Goal: Use online tool/utility: Use online tool/utility

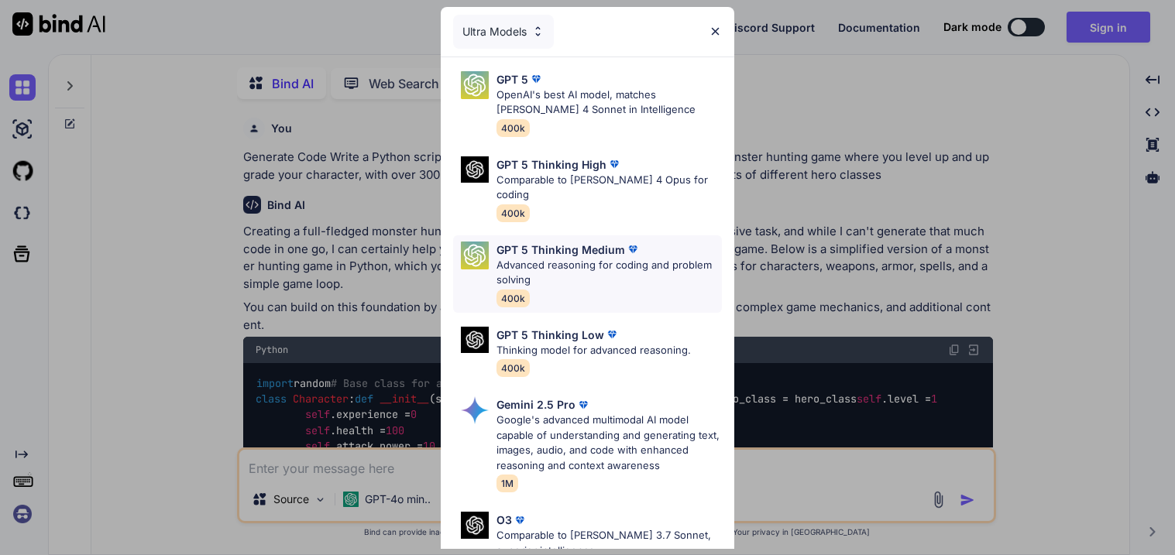
type textarea "x"
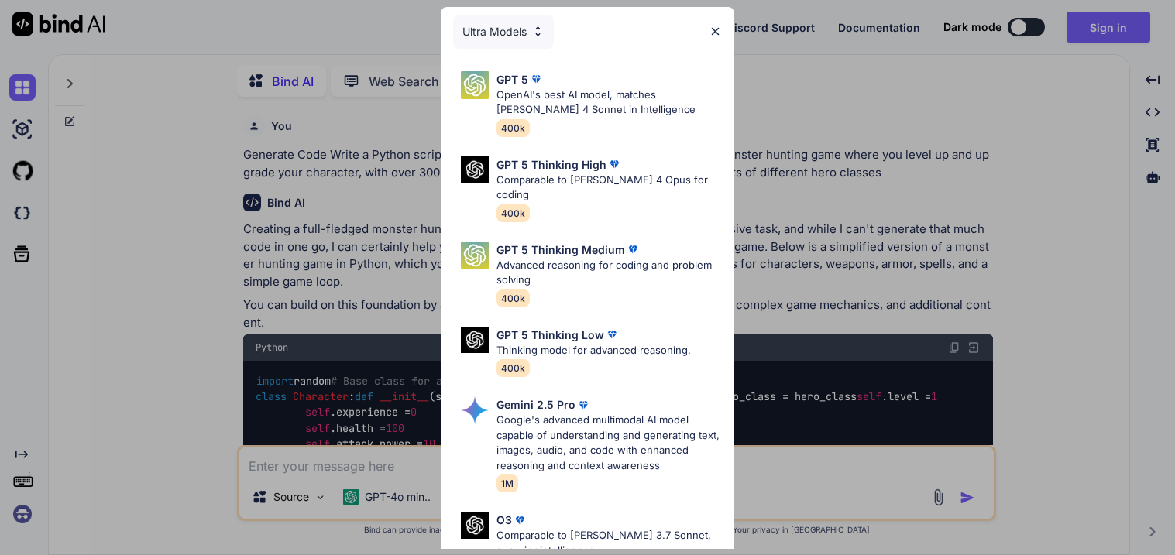
click at [884, 164] on div "Ultra Models GPT 5 OpenAI's best AI model, matches [PERSON_NAME] 4 Sonnet in In…" at bounding box center [587, 277] width 1175 height 555
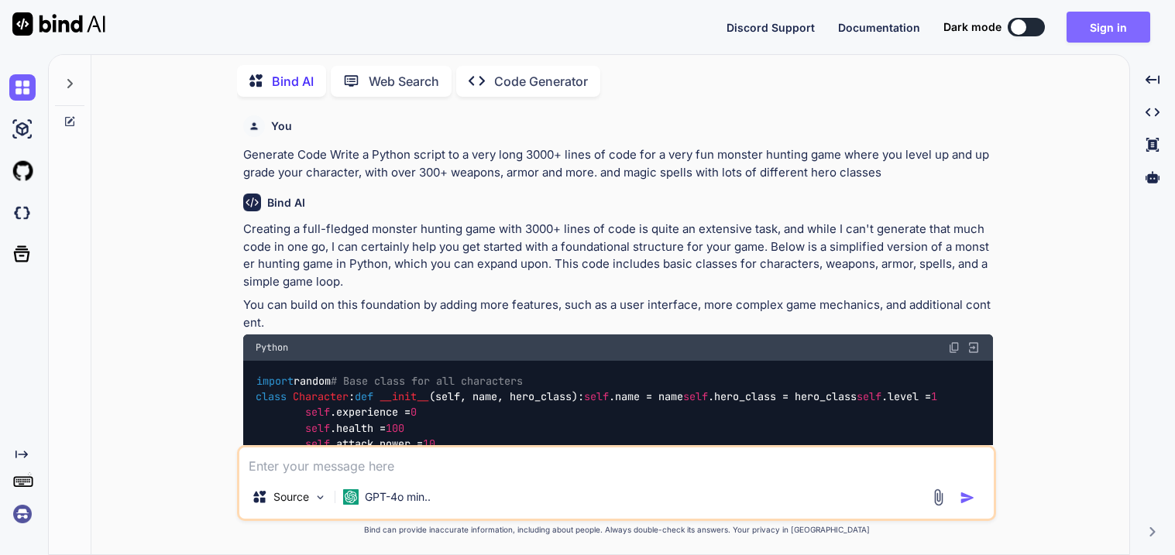
click at [1133, 18] on button "Sign in" at bounding box center [1108, 27] width 84 height 31
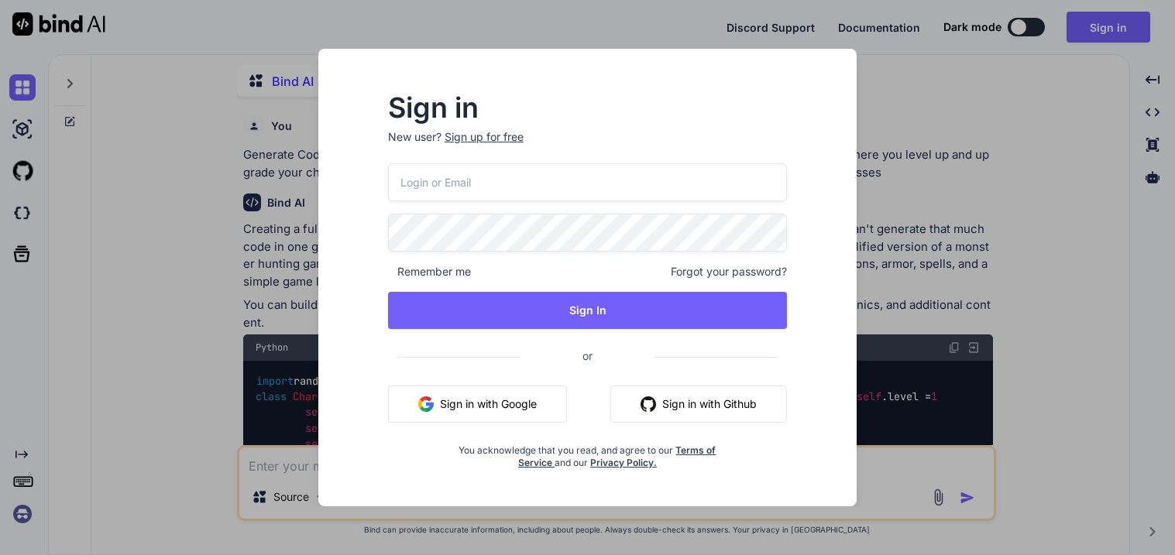
click at [496, 175] on input "email" at bounding box center [587, 182] width 399 height 38
type input "[EMAIL_ADDRESS][DOMAIN_NAME]"
click at [539, 290] on div "[EMAIL_ADDRESS][DOMAIN_NAME] Remember me Forgot your password? Sign In or Sign …" at bounding box center [587, 316] width 399 height 306
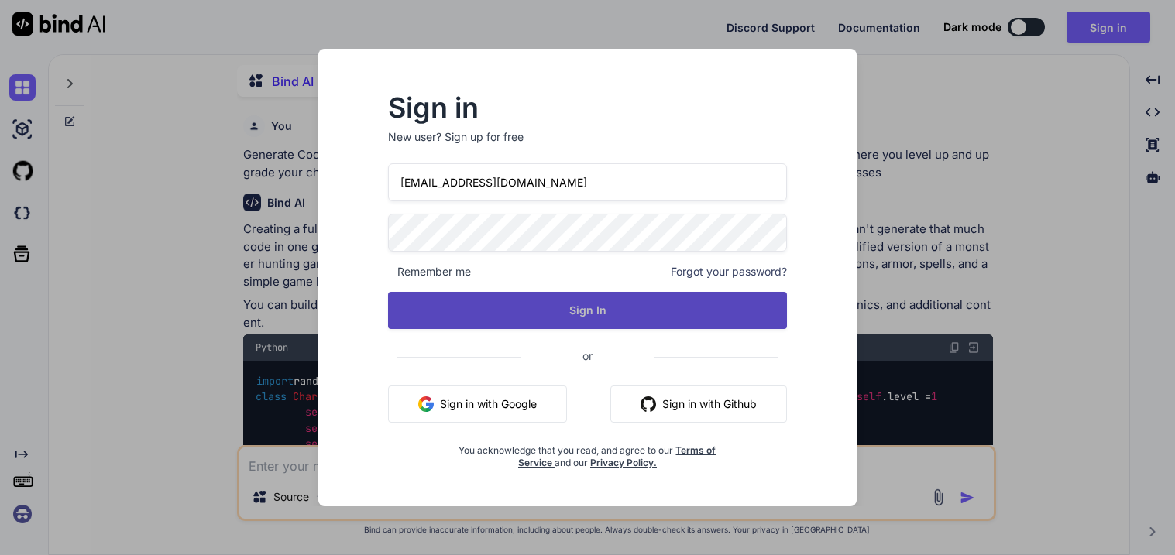
click at [538, 309] on button "Sign In" at bounding box center [587, 310] width 399 height 37
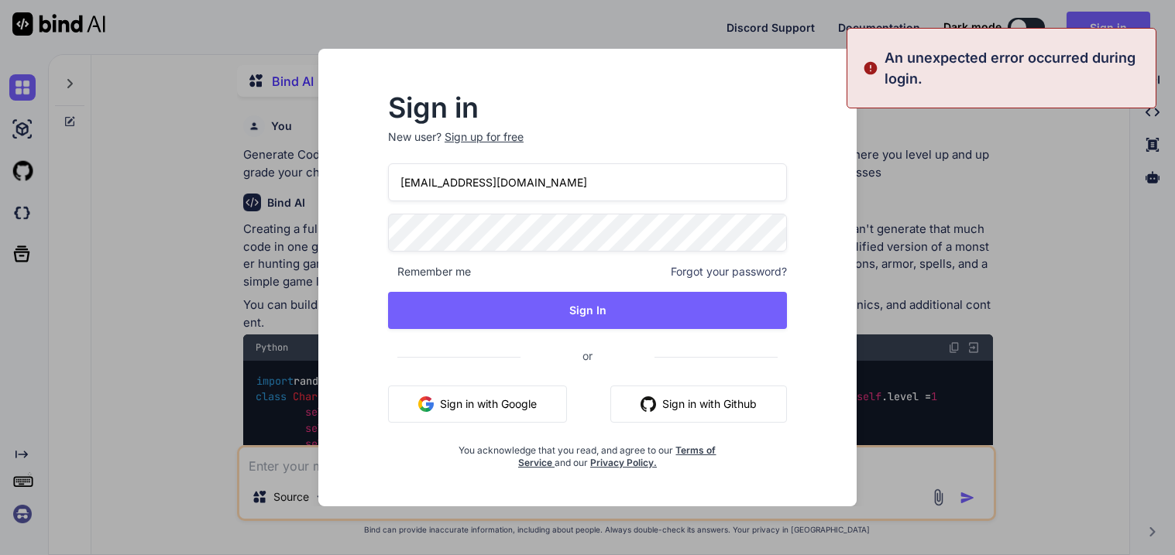
click at [1002, 304] on div "Sign in New user? Sign up for free [EMAIL_ADDRESS][DOMAIN_NAME] Remember me For…" at bounding box center [587, 277] width 1175 height 555
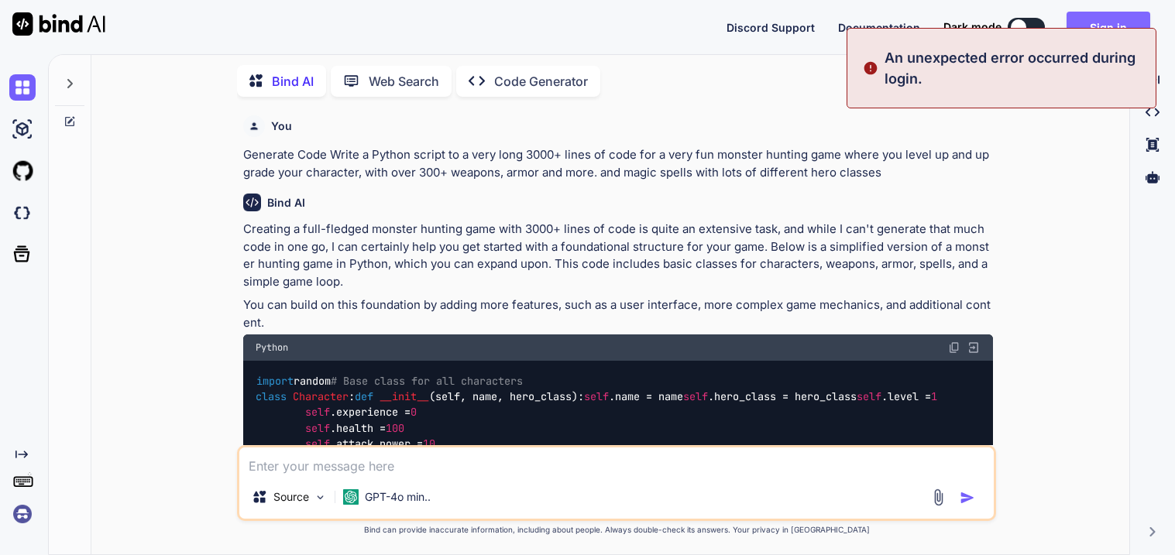
click at [1100, 17] on button "Sign in" at bounding box center [1108, 27] width 84 height 31
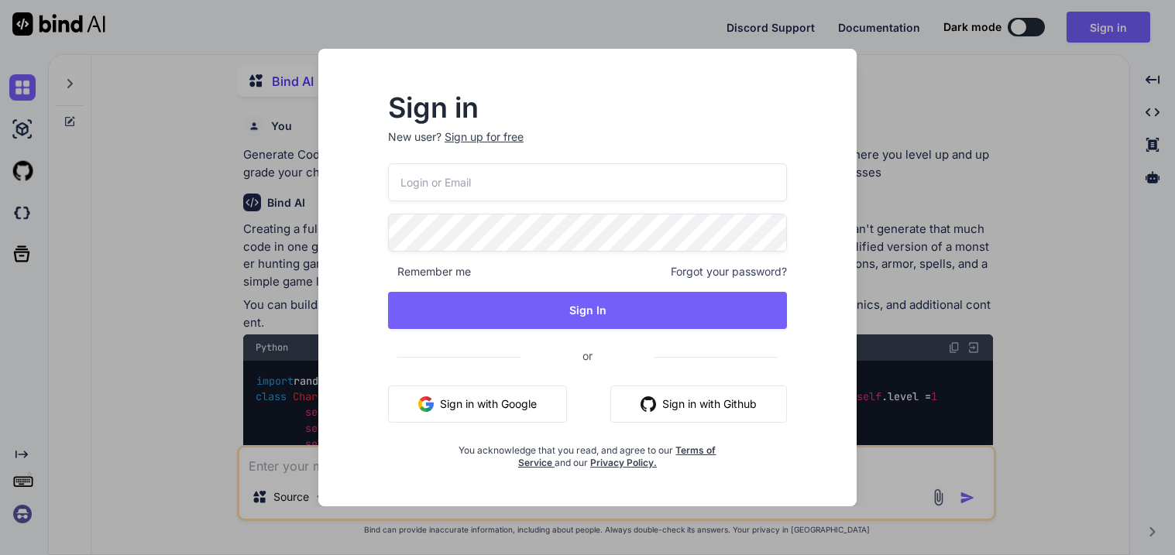
click at [630, 191] on input "email" at bounding box center [587, 182] width 399 height 38
type input "[EMAIL_ADDRESS][DOMAIN_NAME]"
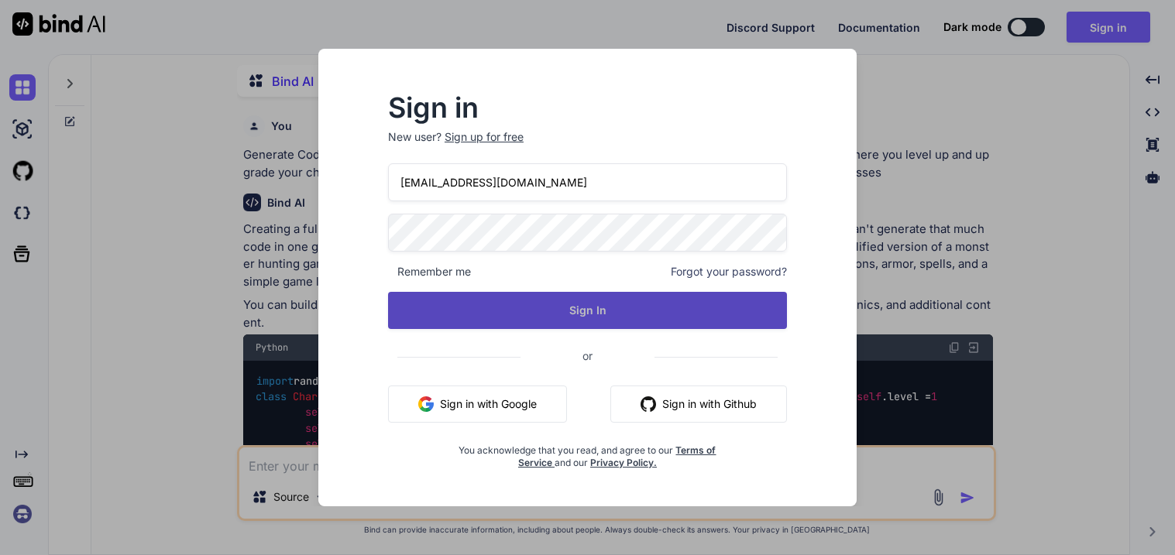
click at [637, 307] on button "Sign In" at bounding box center [587, 310] width 399 height 37
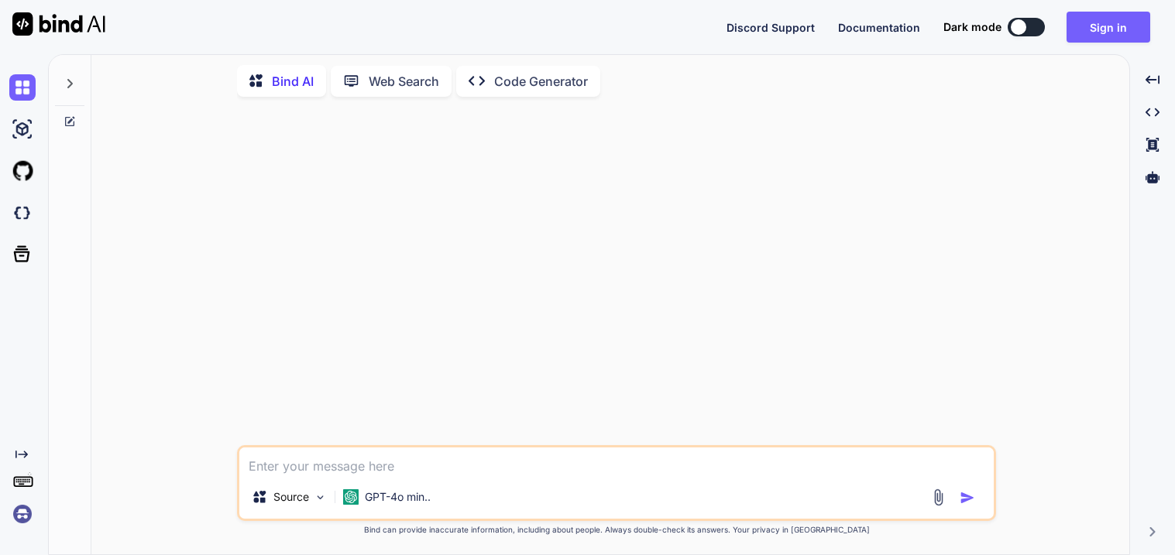
click at [402, 469] on textarea at bounding box center [616, 462] width 754 height 28
click at [535, 89] on div "Created with Pixso. Code Generator" at bounding box center [528, 81] width 144 height 31
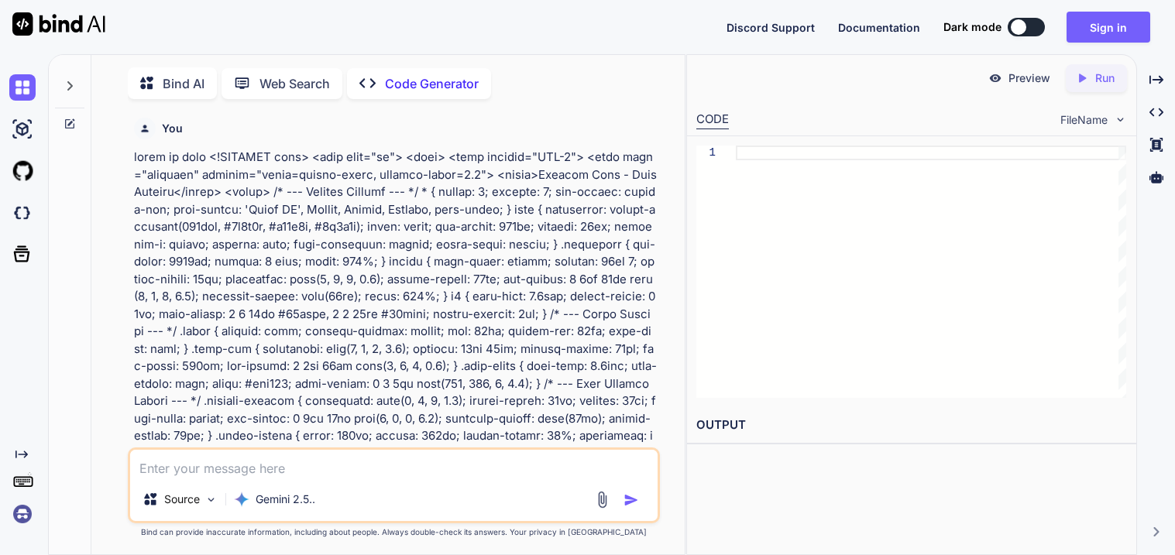
scroll to position [5, 0]
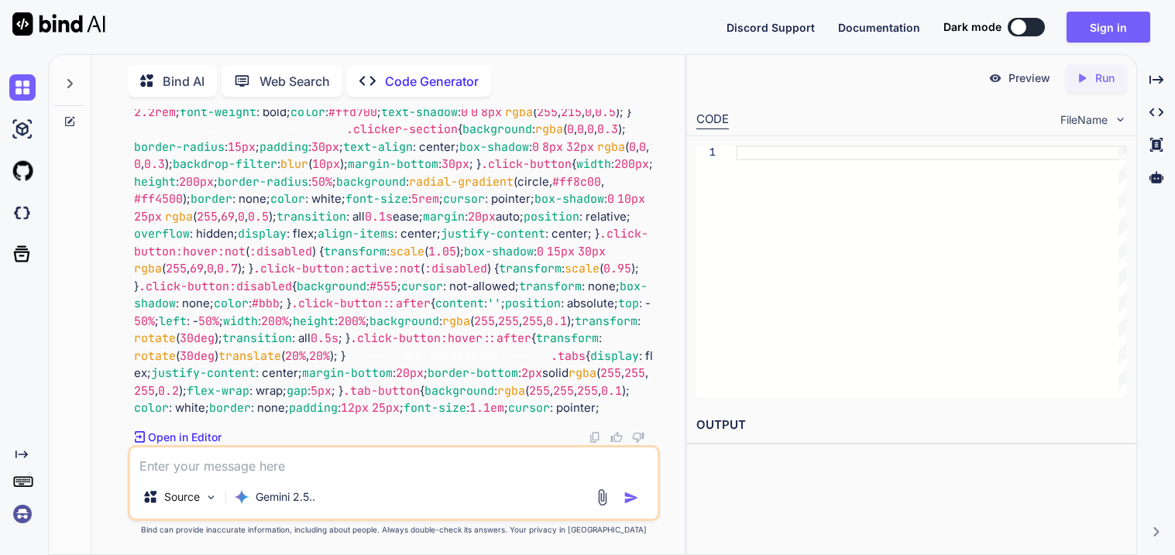
click at [406, 465] on textarea at bounding box center [393, 462] width 527 height 28
type textarea "x"
type textarea "wr"
type textarea "x"
type textarea "writ"
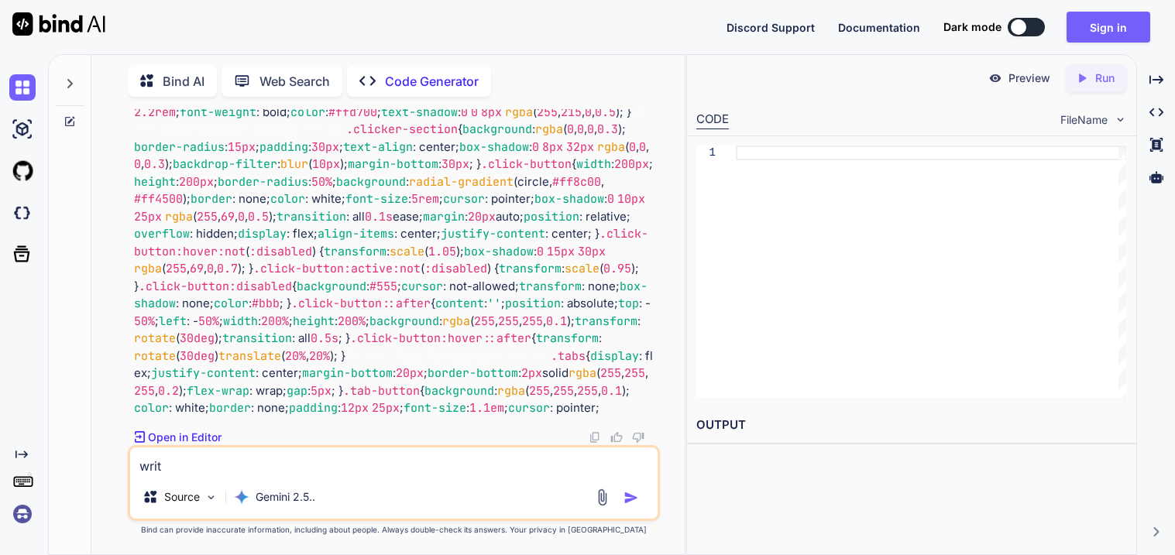
type textarea "x"
type textarea "write"
type textarea "x"
type textarea "write a"
type textarea "x"
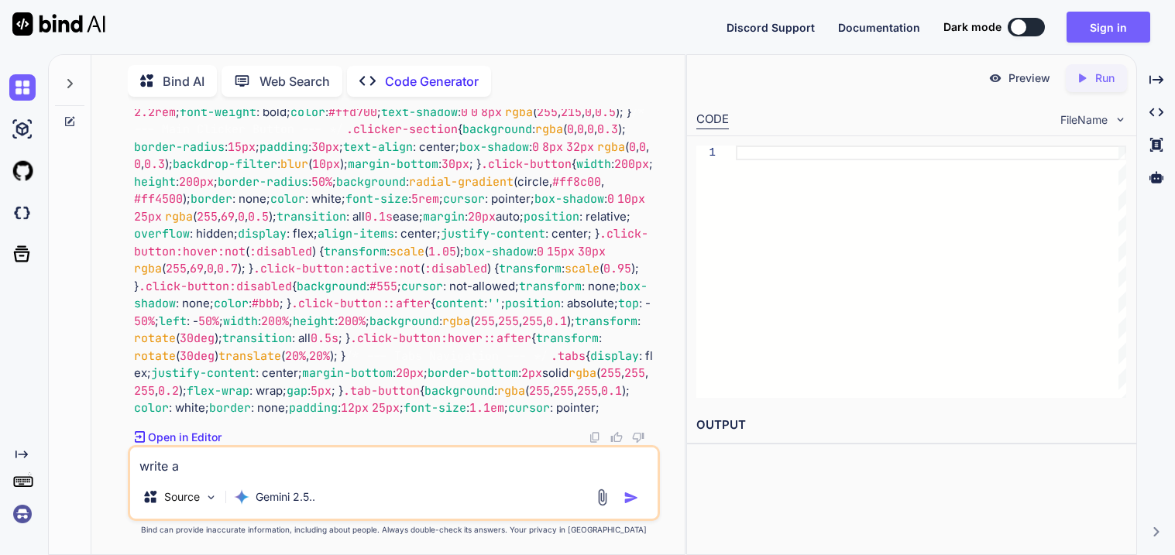
type textarea "write a"
type textarea "x"
type textarea "write a wh"
type textarea "x"
type textarea "write a who"
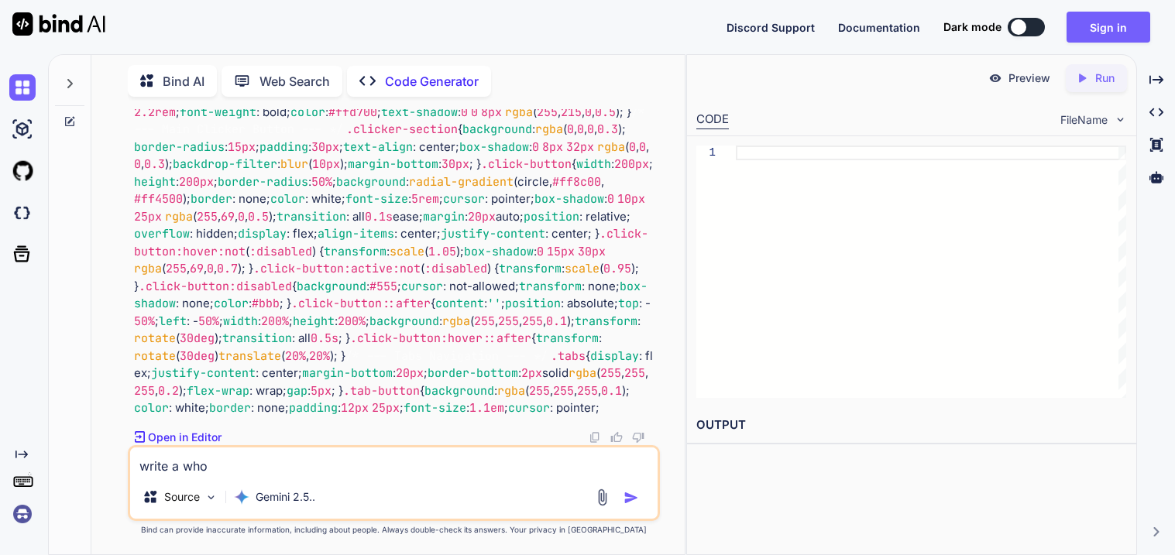
type textarea "x"
type textarea "write a whole"
type textarea "x"
type textarea "write a whole si"
type textarea "x"
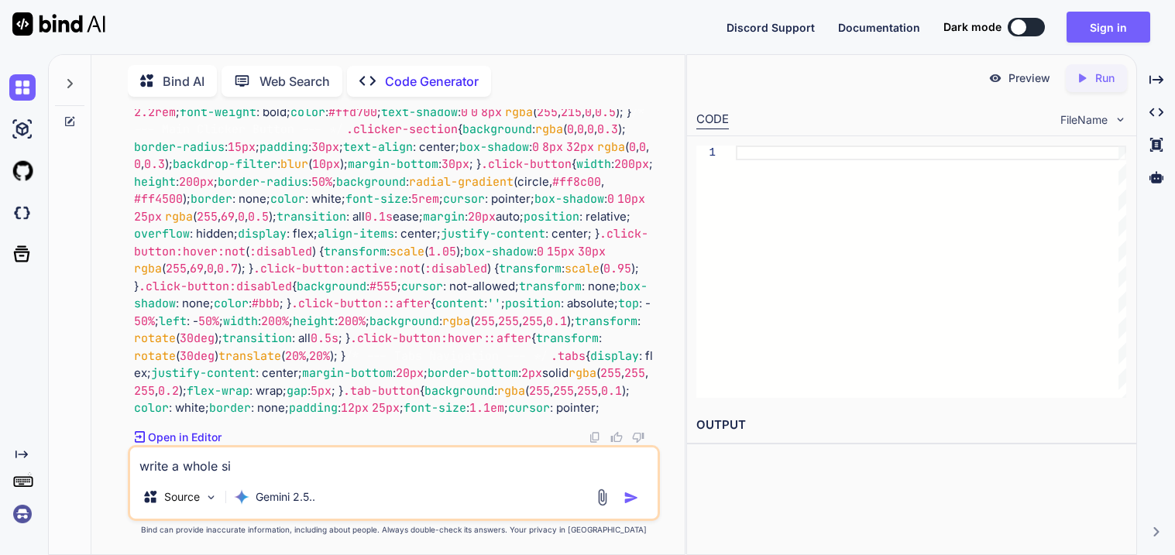
type textarea "write a whole sit"
type textarea "x"
type textarea "write a whole site"
type textarea "x"
type textarea "write a whole site i"
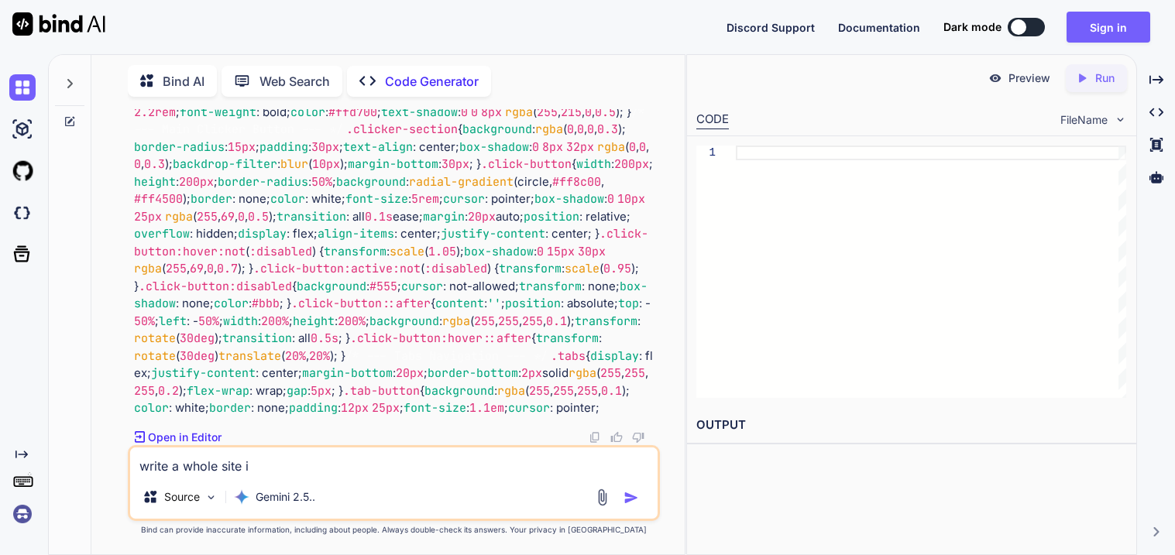
type textarea "x"
type textarea "write a whole site in"
type textarea "x"
type textarea "write a whole site in h"
type textarea "x"
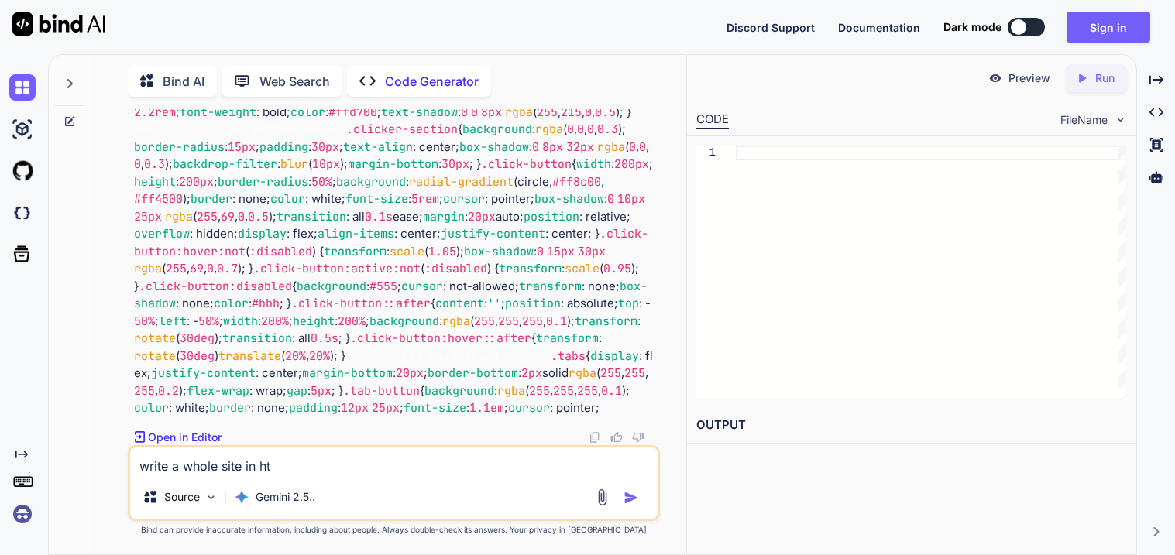
type textarea "write a whole site in htm"
type textarea "x"
type textarea "write a whole site in html"
type textarea "x"
type textarea "write a whole site in html"
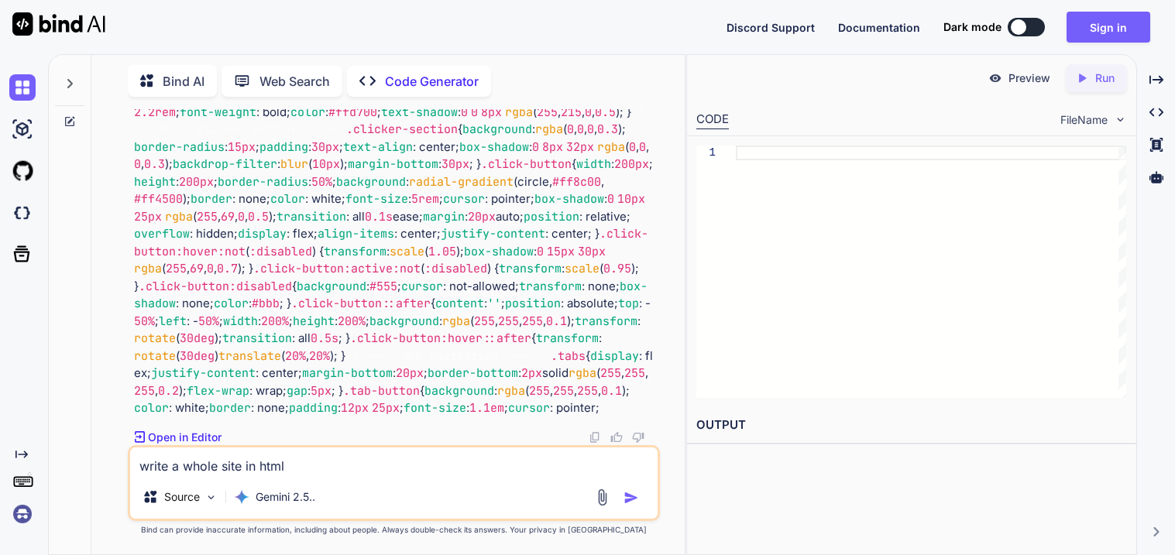
type textarea "x"
type textarea "write a whole site in html th"
type textarea "x"
type textarea "write a whole site in html that"
type textarea "x"
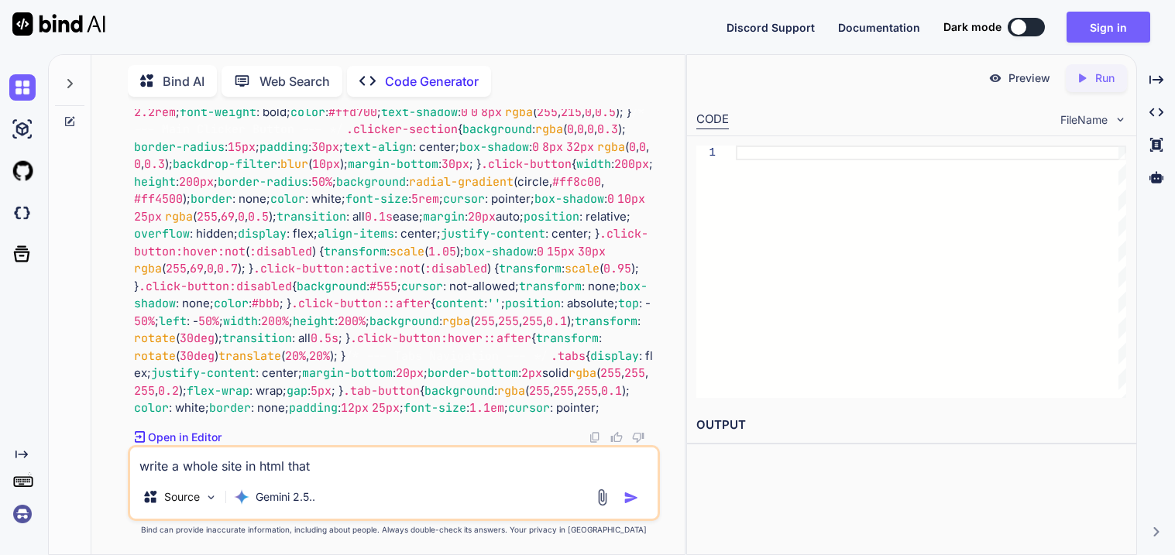
type textarea "write a whole site in html that"
type textarea "x"
type textarea "write a whole site in html that f"
type textarea "x"
type textarea "write a whole site in html that fe"
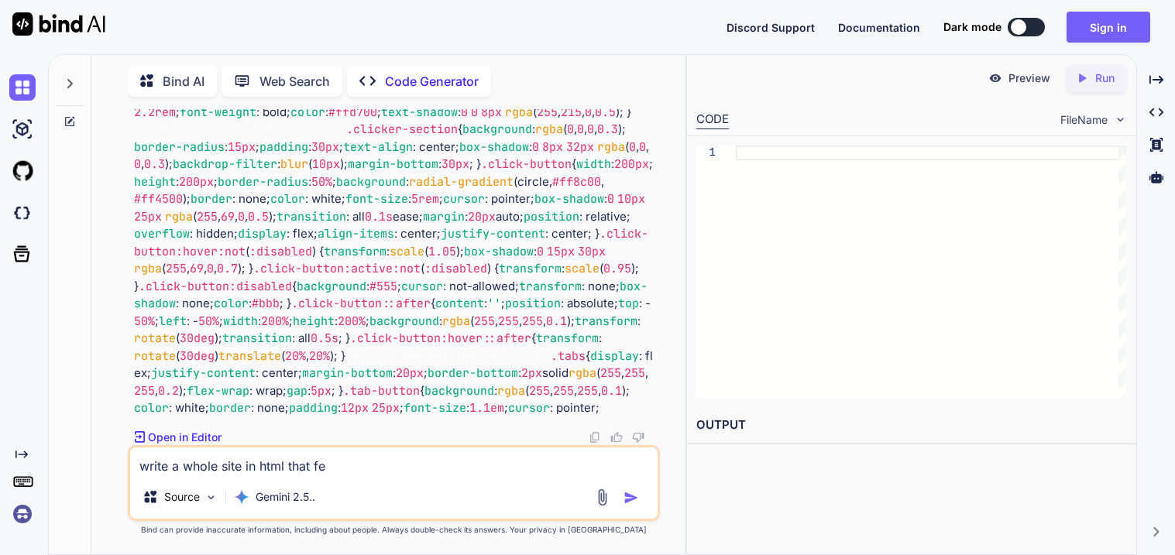
type textarea "x"
type textarea "write a whole site in html that fet"
type textarea "x"
type textarea "write a whole site in html that fe"
type textarea "x"
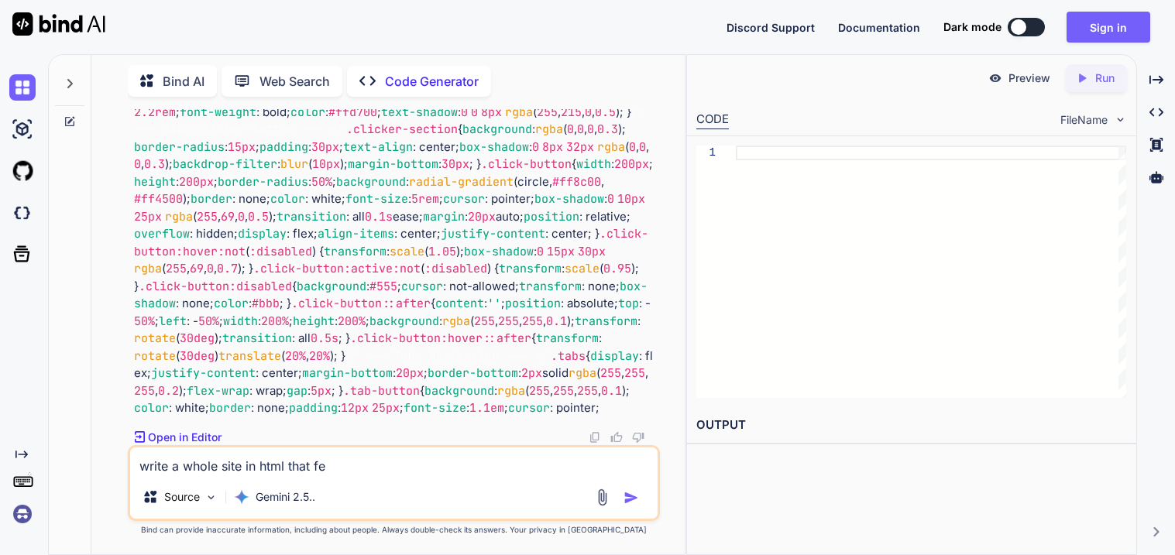
type textarea "write a whole site in html that f"
type textarea "x"
type textarea "write a whole site in html that"
type textarea "x"
type textarea "write a whole site in html that t"
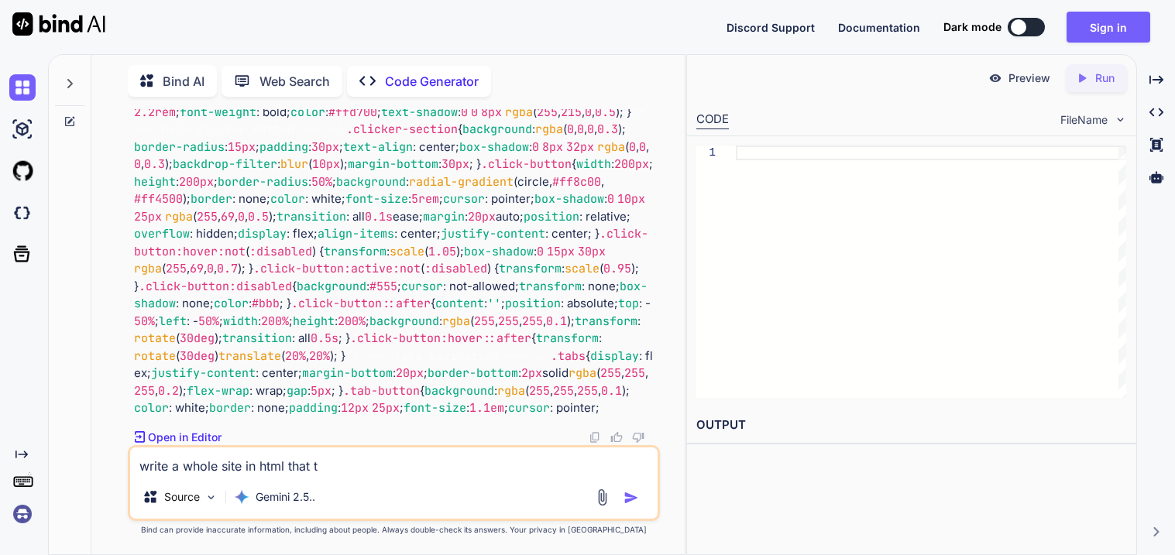
type textarea "x"
type textarea "write a whole site in html that th"
type textarea "x"
type textarea "write a whole site in html that the"
type textarea "x"
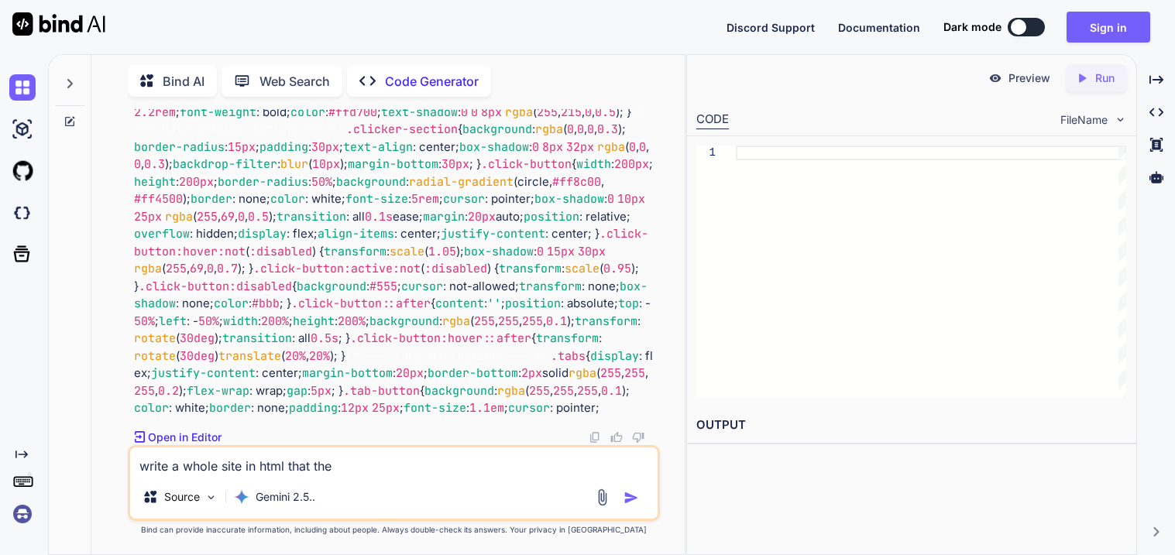
type textarea "write a whole site in html that the"
type textarea "x"
type textarea "write a whole site in html that the u"
type textarea "x"
type textarea "write a whole site in html that the use"
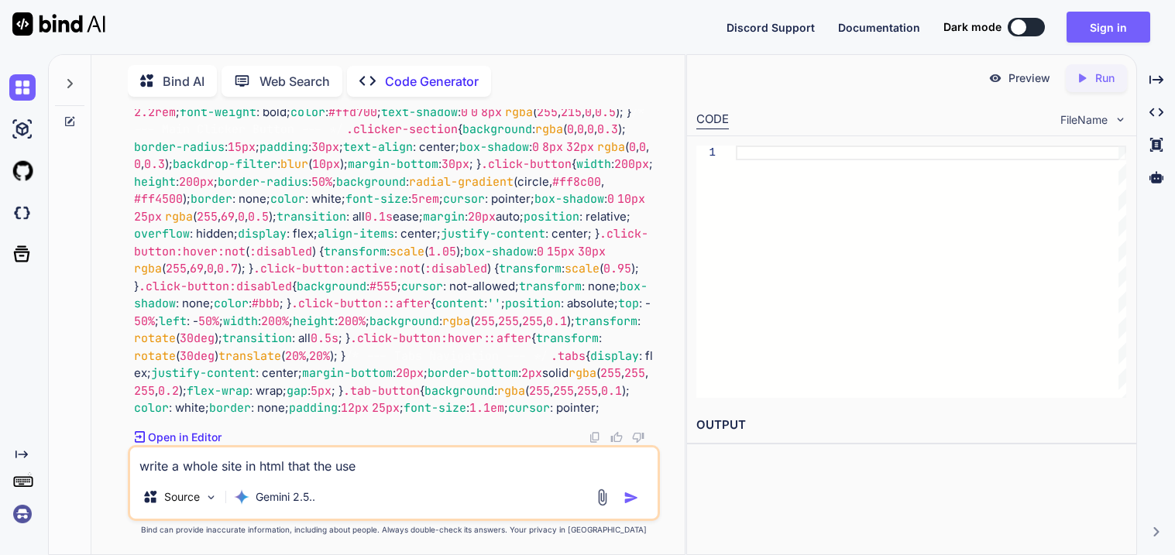
type textarea "x"
type textarea "write a whole site in html that the user"
type textarea "x"
type textarea "write a whole site in html that the user"
type textarea "x"
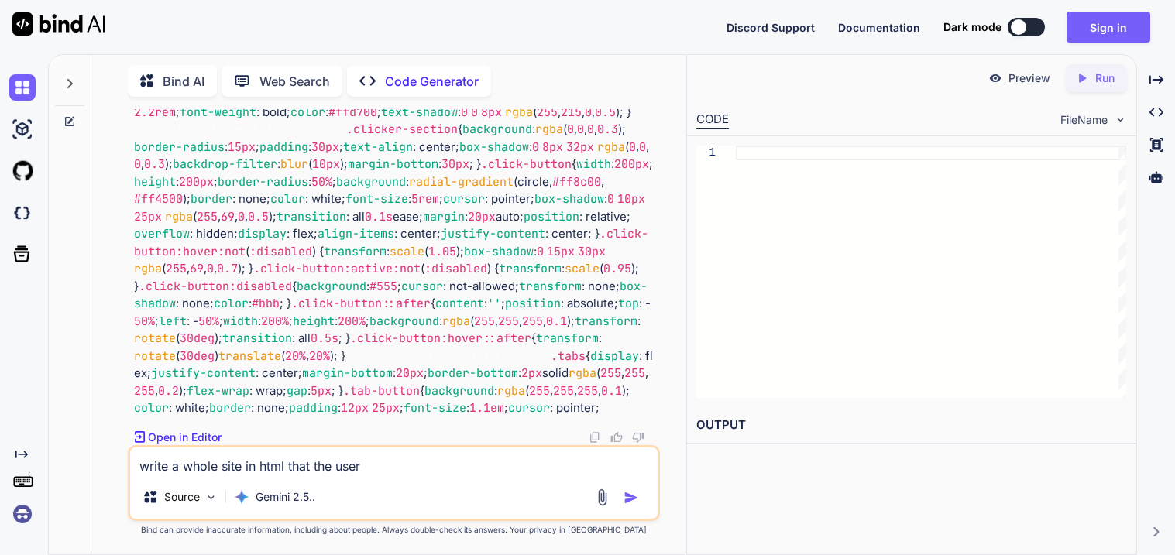
type textarea "write a whole site in html that the user i"
type textarea "x"
type textarea "write a whole site in html that the user in"
type textarea "x"
type textarea "write a whole site in html that the user inp"
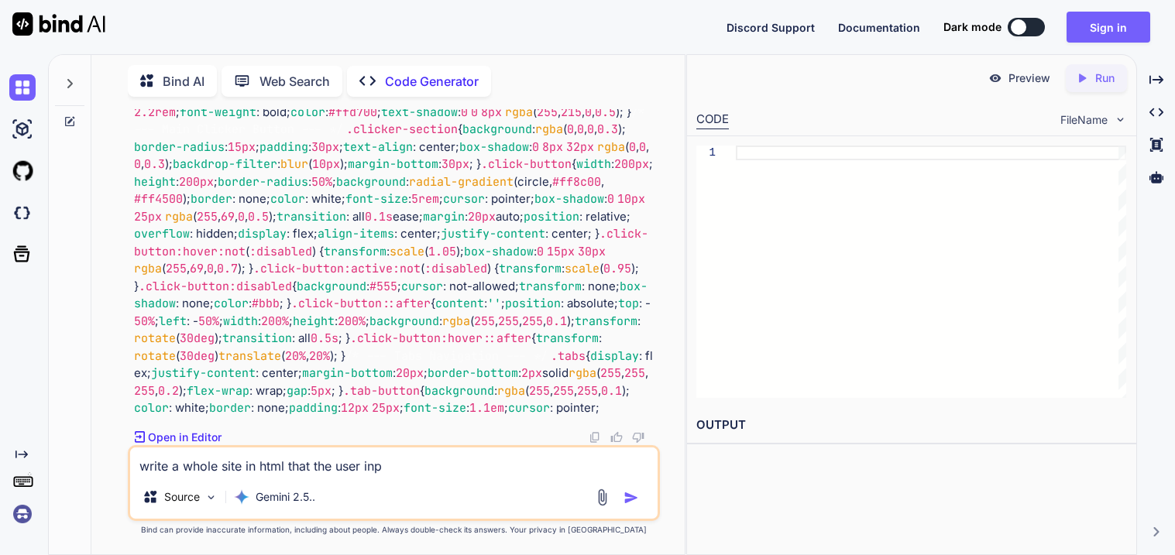
type textarea "x"
type textarea "write a whole site in html that the user inpu"
type textarea "x"
type textarea "write a whole site in html that the user inputs"
type textarea "x"
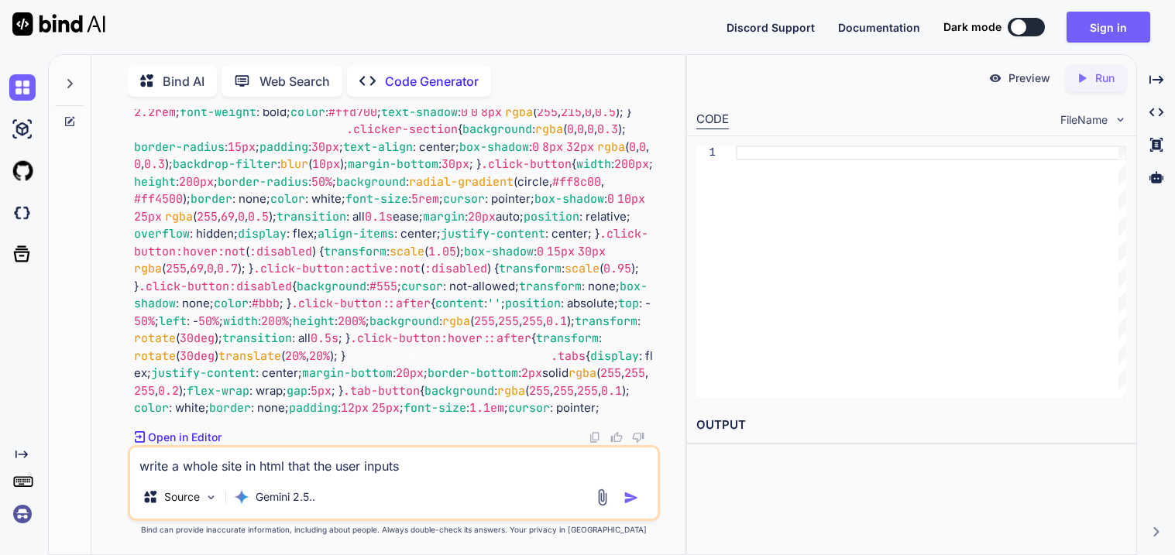
type textarea "write a whole site in html that the user inputs a"
type textarea "x"
type textarea "write a whole site in html that the user inputs a"
type textarea "x"
type textarea "write a whole site in html that the user inputs a c"
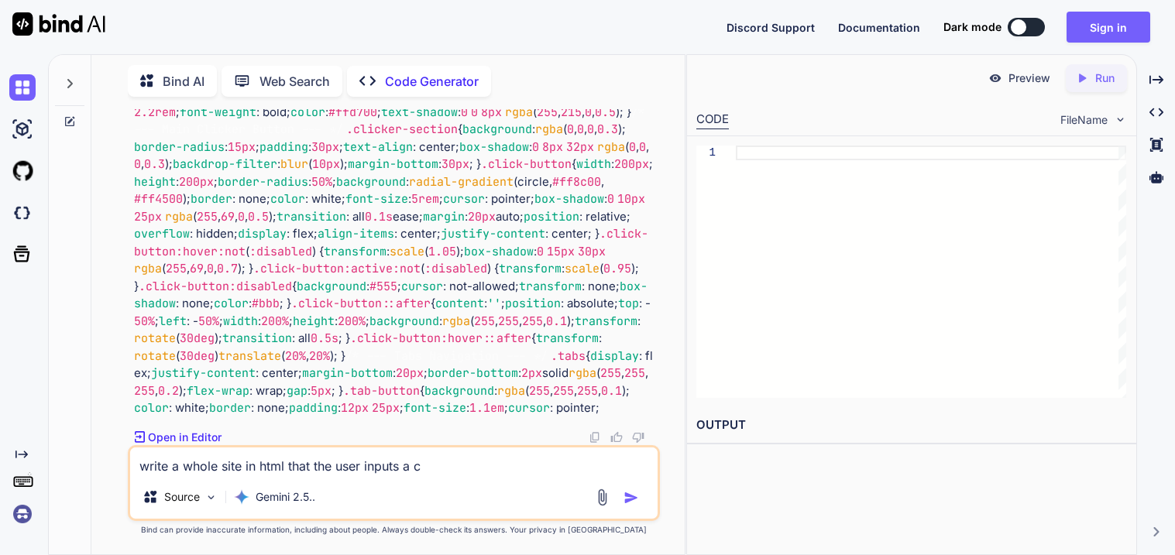
type textarea "x"
type textarea "write a whole site in html that the user inputs a ch"
type textarea "x"
type textarea "write a whole site in html that the user inputs a che"
type textarea "x"
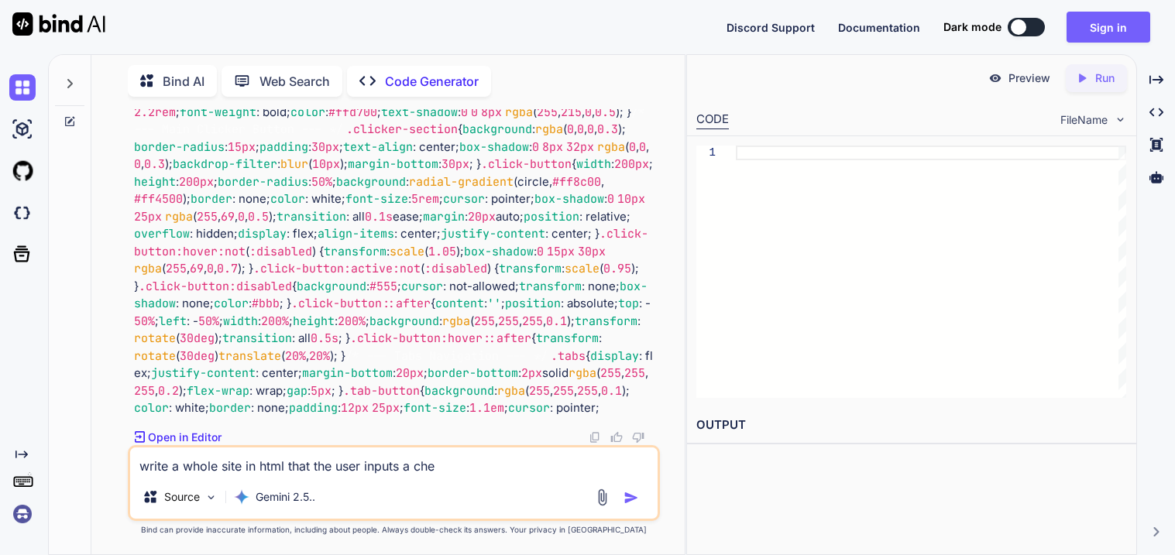
type textarea "write a whole site in html that the user inputs a ches"
type textarea "x"
type textarea "write a whole site in html that the user inputs a chess"
type textarea "x"
type textarea "write a whole site in html that the user inputs a chess."
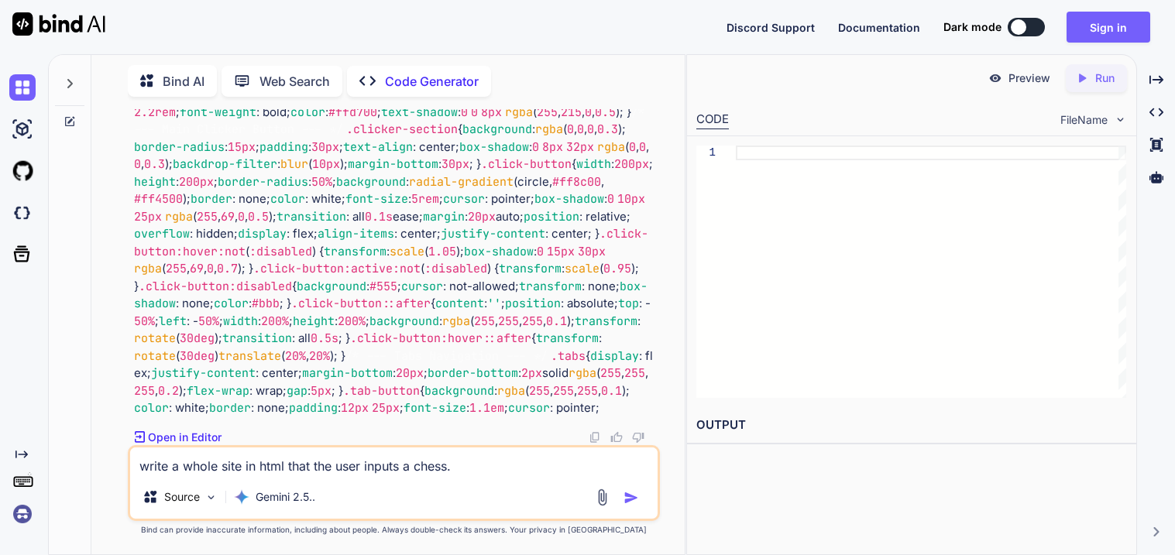
type textarea "x"
type textarea "write a whole site in html that the user inputs a chess.c"
type textarea "x"
type textarea "write a whole site in html that the user inputs a [DOMAIN_NAME]"
type textarea "x"
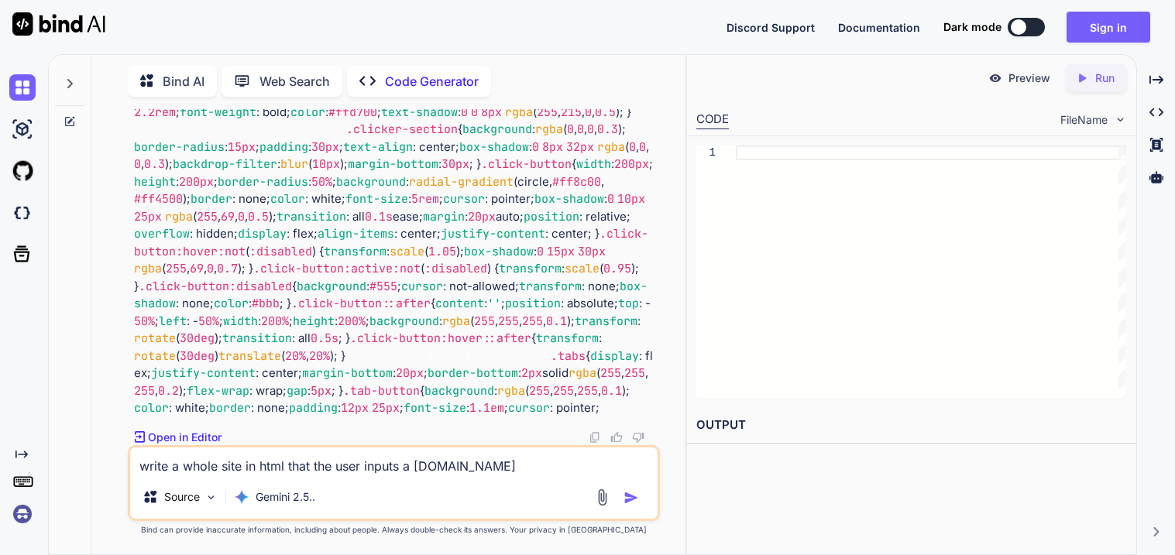
type textarea "write a whole site in html that the user inputs a [DOMAIN_NAME]"
type textarea "x"
type textarea "write a whole site in html that the user inputs a [DOMAIN_NAME] r"
type textarea "x"
type textarea "write a whole site in html that the user inputs a [DOMAIN_NAME] re"
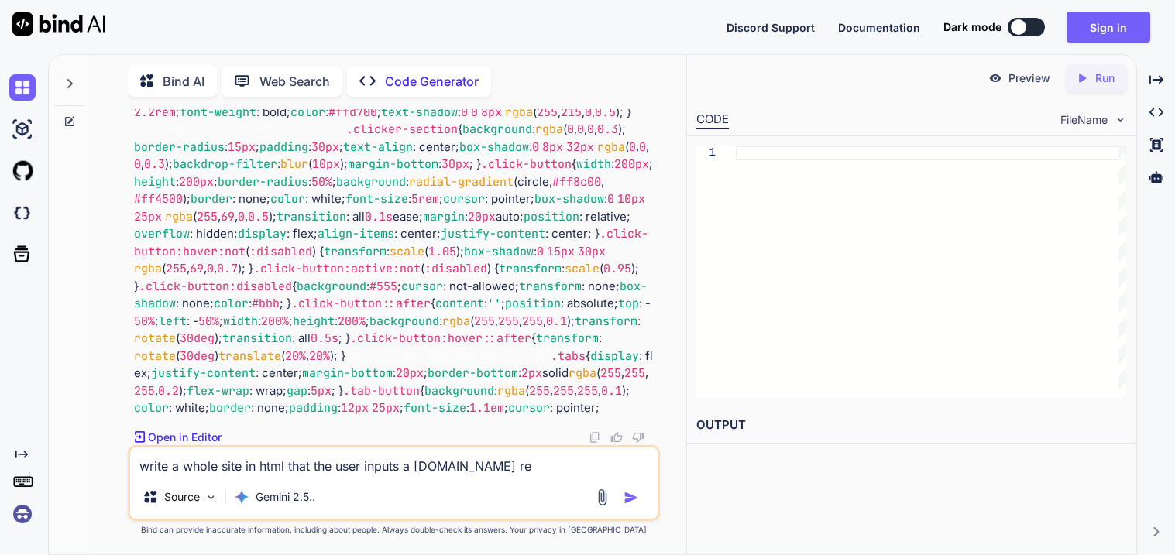
type textarea "x"
type textarea "write a whole site in html that the user inputs a [DOMAIN_NAME] rev"
type textarea "x"
type textarea "write a whole site in html that the user inputs a [DOMAIN_NAME] revie"
type textarea "x"
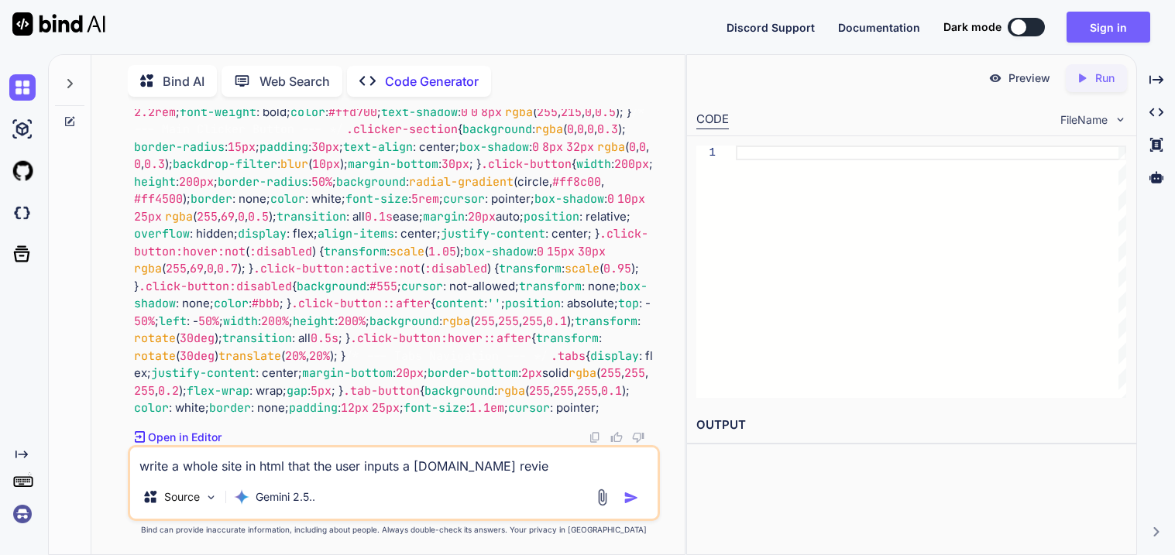
type textarea "write a whole site in html that the user inputs a [DOMAIN_NAME] review"
type textarea "x"
type textarea "write a whole site in html that the user inputs a [DOMAIN_NAME] review"
type textarea "x"
type textarea "write a whole site in html that the user inputs a [DOMAIN_NAME] review ga"
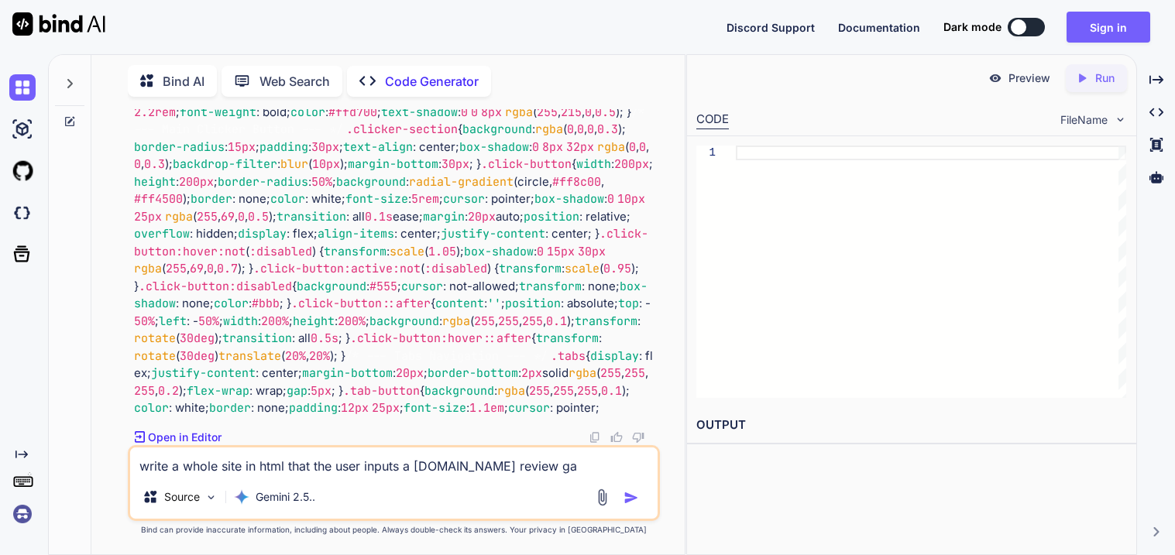
type textarea "x"
type textarea "write a whole site in html that the user inputs a [DOMAIN_NAME] review game"
type textarea "x"
type textarea "write a whole site in html that the user inputs a [DOMAIN_NAME] review game l"
type textarea "x"
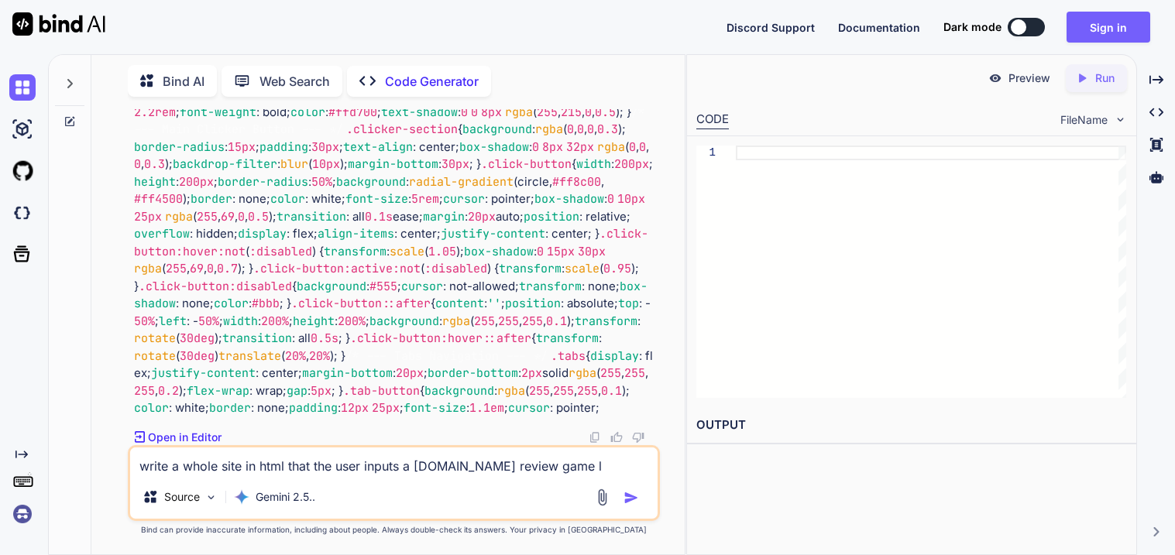
type textarea "write a whole site in html that the user inputs a [DOMAIN_NAME] review game li"
type textarea "x"
type textarea "write a whole site in html that the user inputs a [DOMAIN_NAME] review game lin"
type textarea "x"
type textarea "write a whole site in html that the user inputs a [DOMAIN_NAME] review game link"
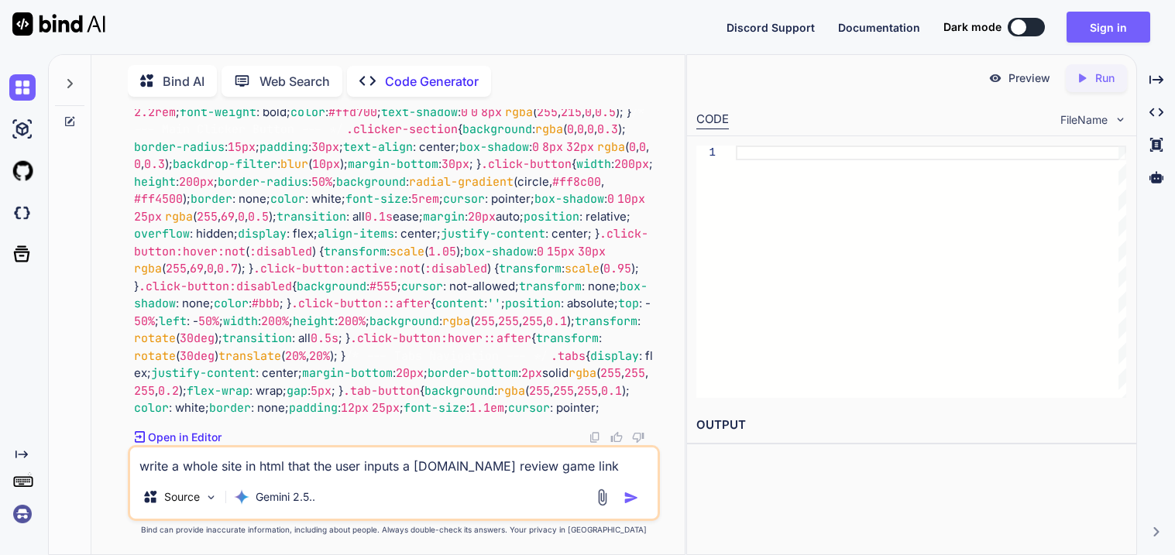
type textarea "x"
type textarea "write a whole site in html that the user inputs a [DOMAIN_NAME] review game lin…"
type textarea "x"
type textarea "write a whole site in html that the user inputs a [DOMAIN_NAME] review game lin…"
type textarea "x"
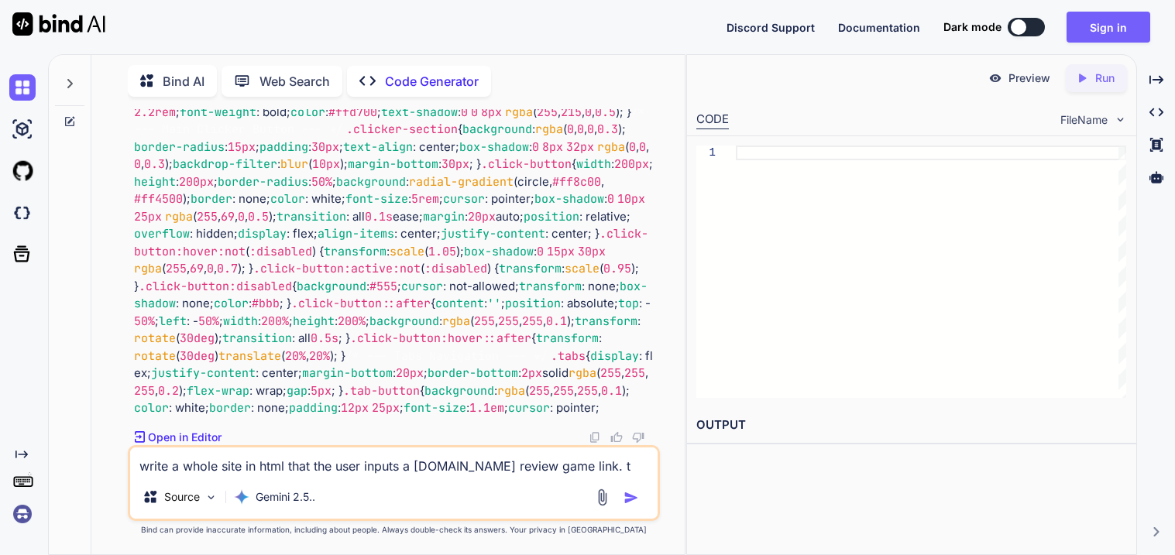
type textarea "write a whole site in html that the user inputs a [DOMAIN_NAME] review game lin…"
type textarea "x"
type textarea "write a whole site in html that the user inputs a [DOMAIN_NAME] review game lin…"
type textarea "x"
type textarea "write a whole site in html that the user inputs a [DOMAIN_NAME] review game lin…"
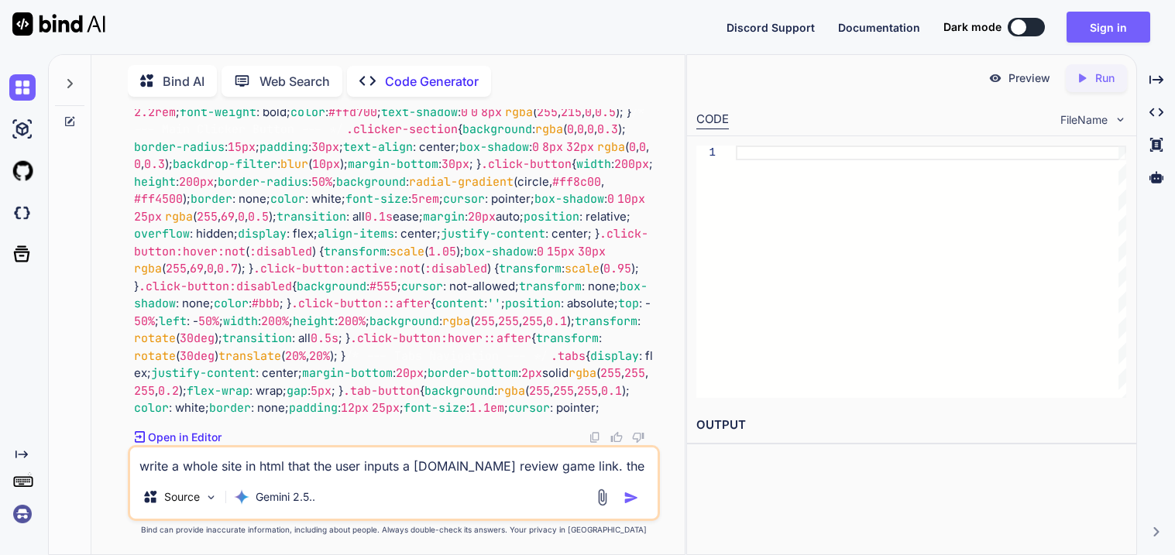
type textarea "x"
type textarea "write a whole site in html that the user inputs a [DOMAIN_NAME] review game lin…"
type textarea "x"
type textarea "write a whole site in html that the user inputs a [DOMAIN_NAME] review game lin…"
type textarea "x"
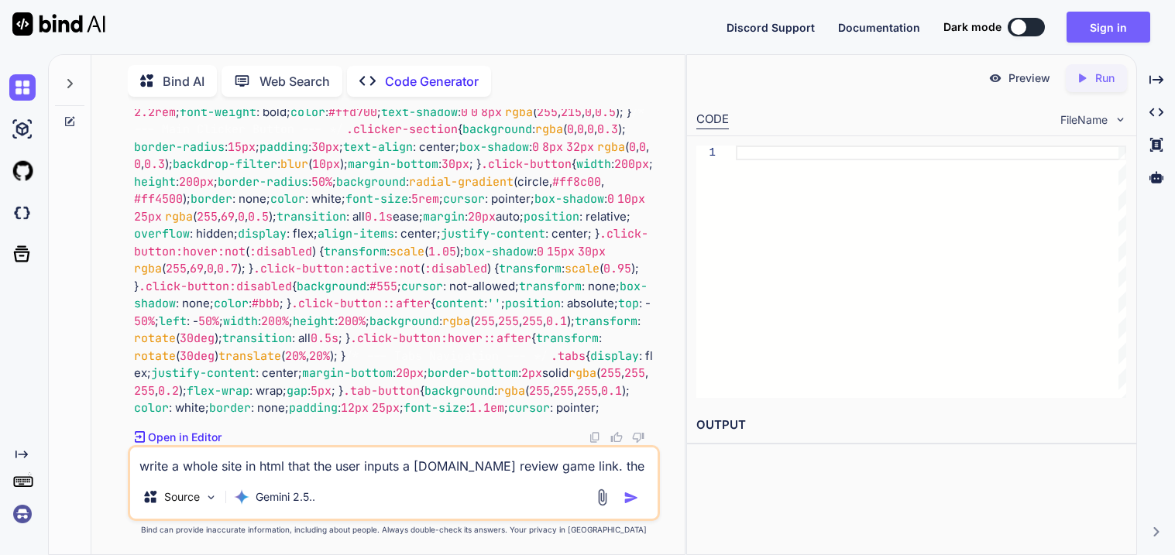
type textarea "write a whole site in html that the user inputs a [DOMAIN_NAME] review game lin…"
type textarea "x"
type textarea "write a whole site in html that the user inputs a [DOMAIN_NAME] review game lin…"
type textarea "x"
type textarea "write a whole site in html that the user inputs a [DOMAIN_NAME] review game lin…"
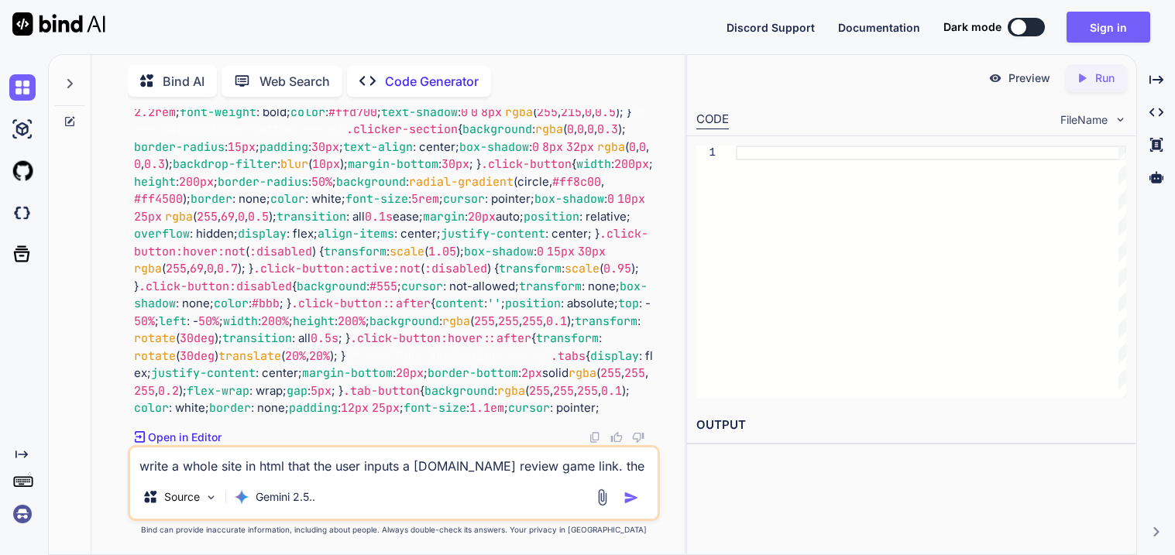
type textarea "x"
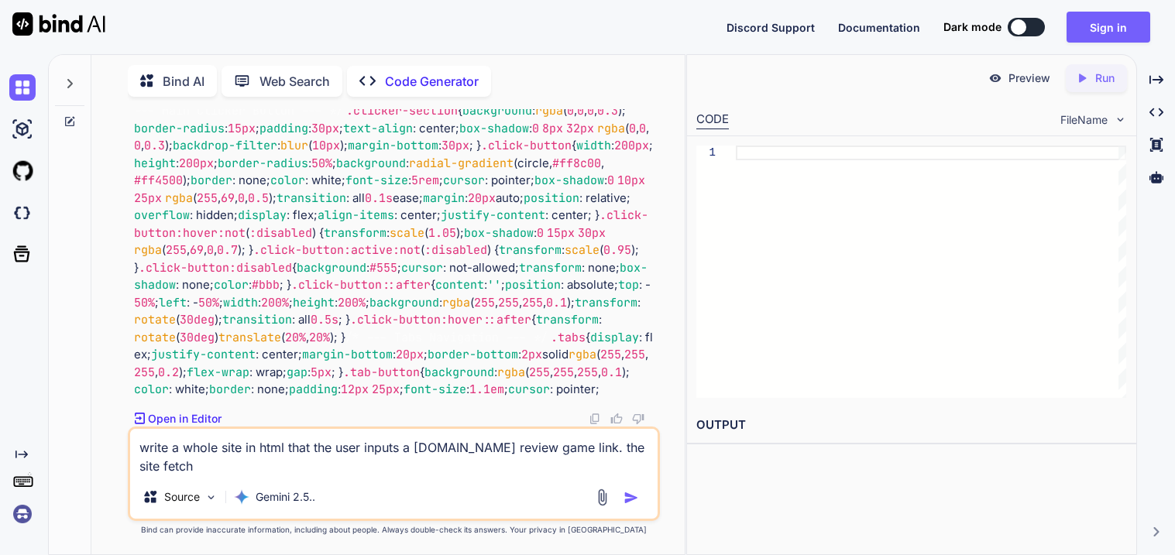
type textarea "write a whole site in html that the user inputs a [DOMAIN_NAME] review game lin…"
type textarea "x"
type textarea "write a whole site in html that the user inputs a [DOMAIN_NAME] review game lin…"
type textarea "x"
type textarea "write a whole site in html that the user inputs a [DOMAIN_NAME] review game lin…"
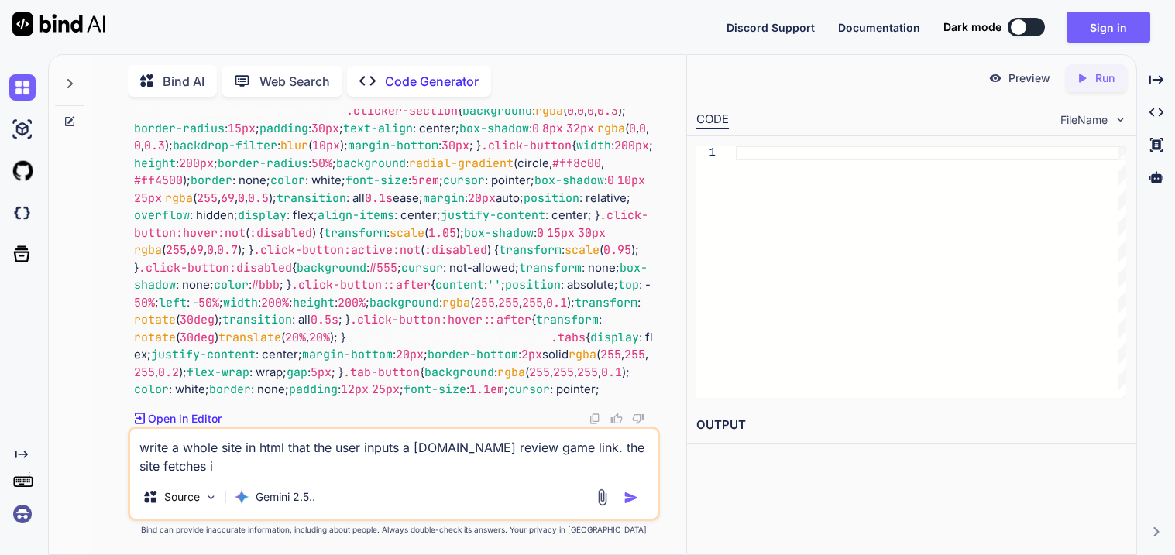
type textarea "x"
type textarea "write a whole site in html that the user inputs a [DOMAIN_NAME] review game lin…"
type textarea "x"
type textarea "write a whole site in html that the user inputs a [DOMAIN_NAME] review game lin…"
type textarea "x"
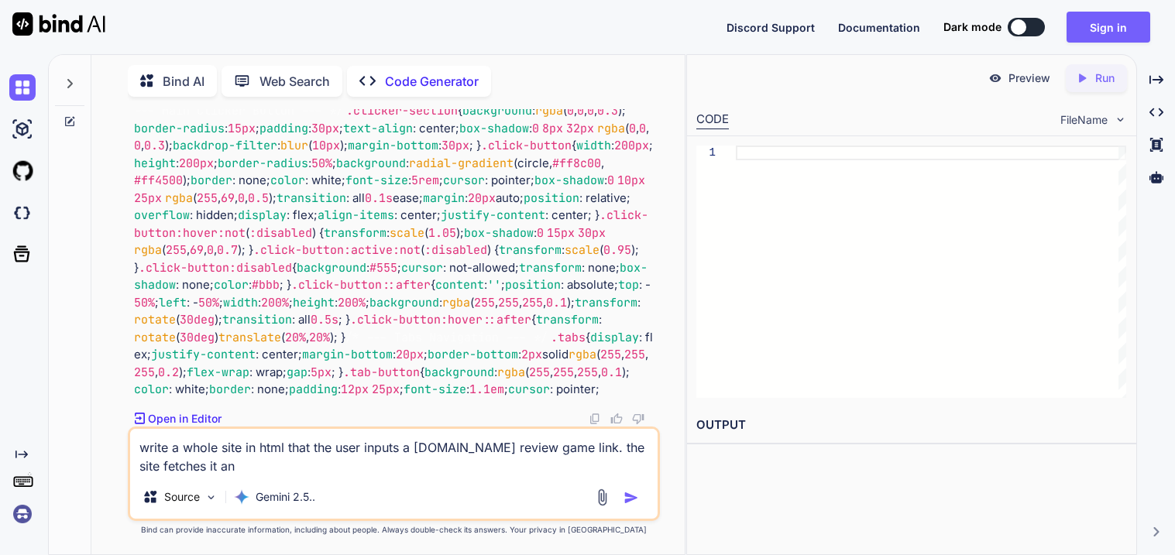
type textarea "write a whole site in html that the user inputs a [DOMAIN_NAME] review game lin…"
type textarea "x"
type textarea "write a whole site in html that the user inputs a [DOMAIN_NAME] review game lin…"
type textarea "x"
type textarea "write a whole site in html that the user inputs a [DOMAIN_NAME] review game lin…"
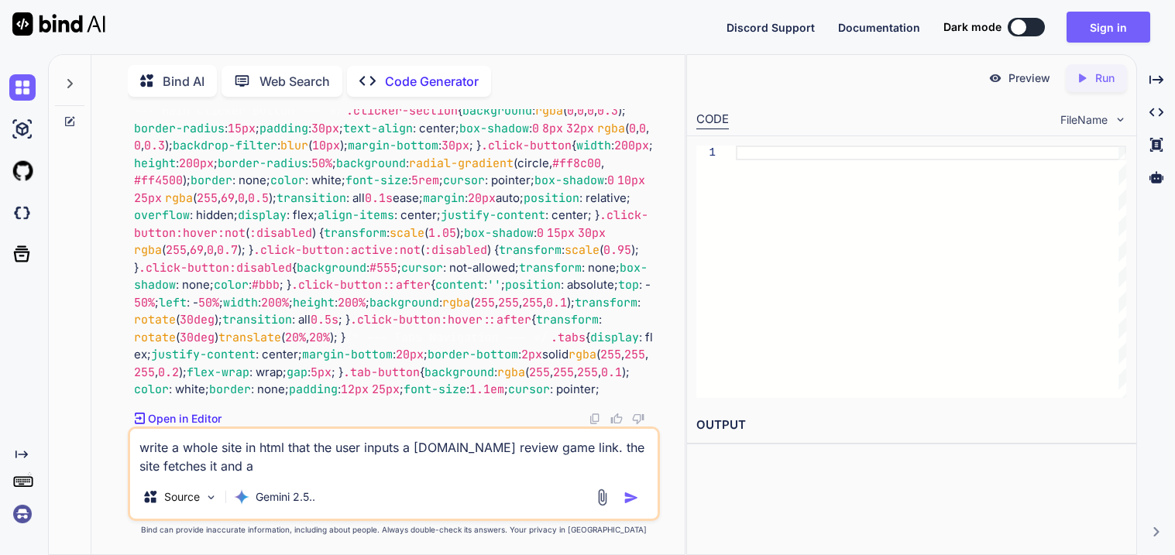
type textarea "x"
type textarea "write a whole site in html that the user inputs a [DOMAIN_NAME] review game lin…"
type textarea "x"
type textarea "write a whole site in html that the user inputs a [DOMAIN_NAME] review game lin…"
type textarea "x"
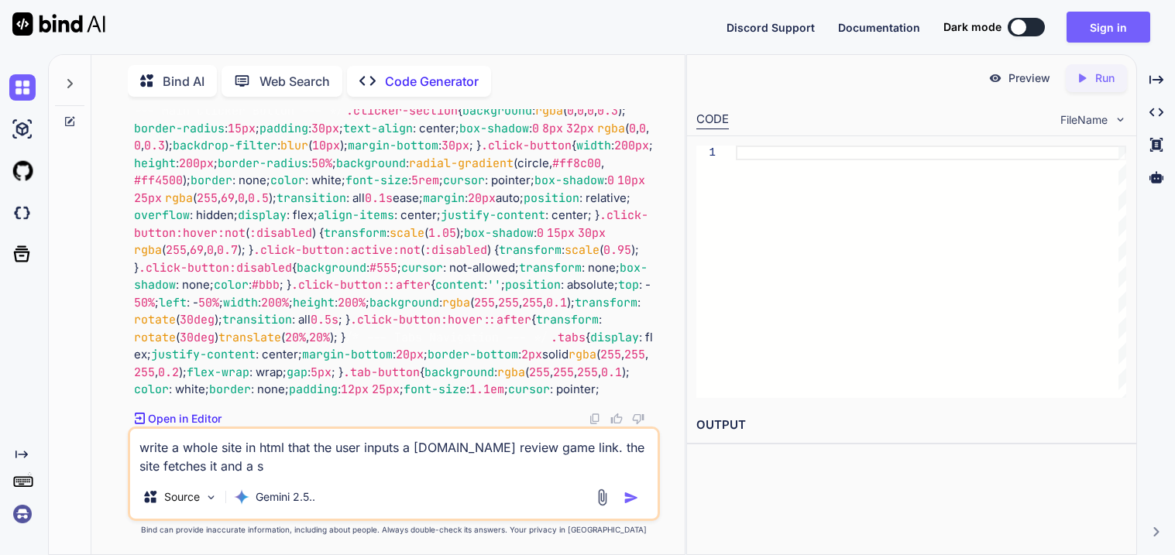
type textarea "write a whole site in html that the user inputs a [DOMAIN_NAME] review game lin…"
type textarea "x"
type textarea "write a whole site in html that the user inputs a [DOMAIN_NAME] review game lin…"
type textarea "x"
type textarea "write a whole site in html that the user inputs a [DOMAIN_NAME] review game lin…"
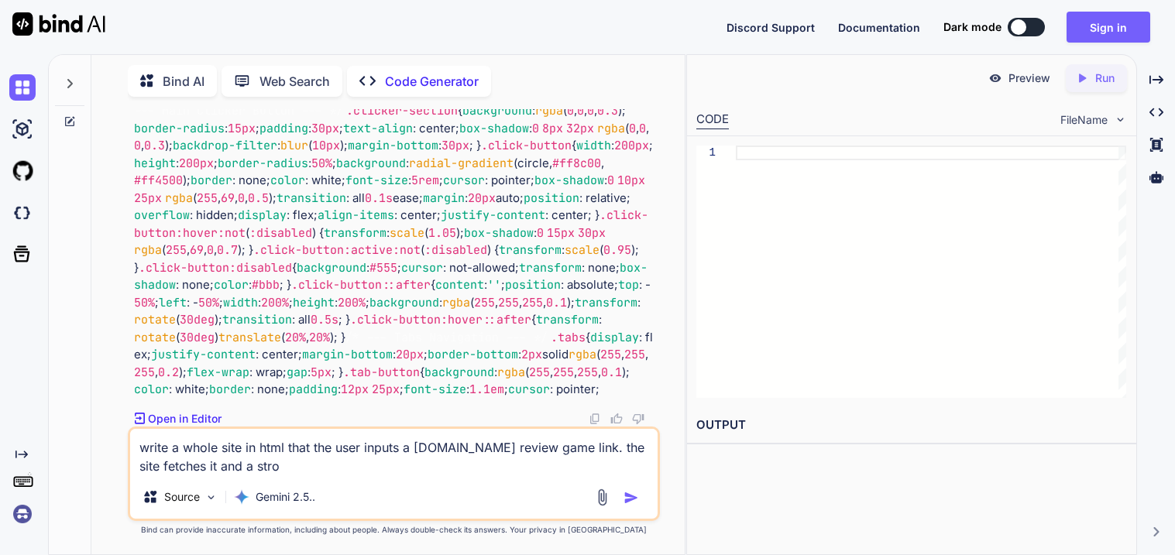
type textarea "x"
type textarea "write a whole site in html that the user inputs a [DOMAIN_NAME] review game lin…"
type textarea "x"
type textarea "write a whole site in html that the user inputs a [DOMAIN_NAME] review game lin…"
type textarea "x"
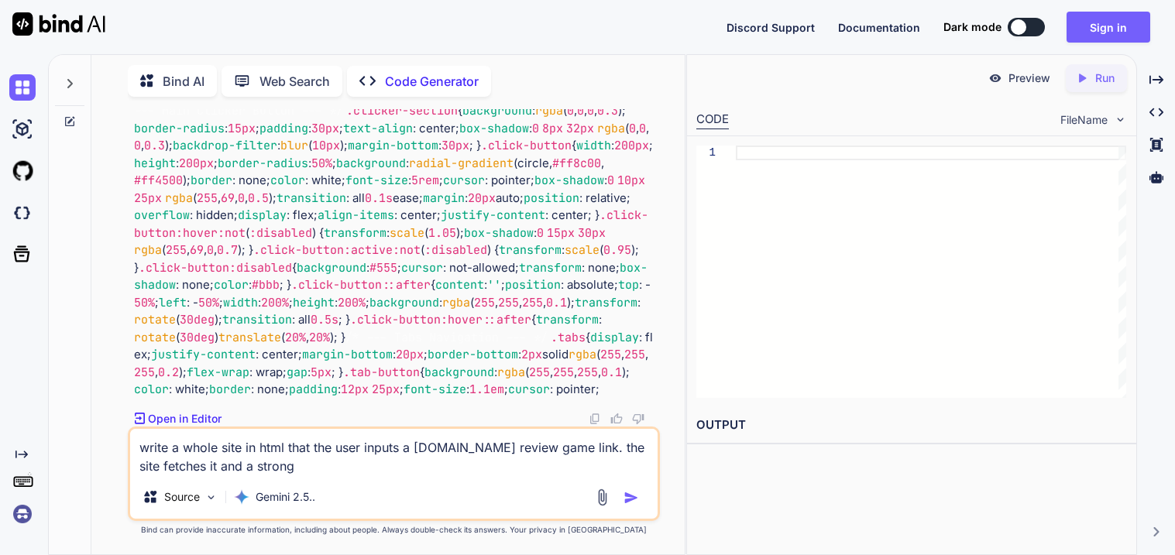
type textarea "write a whole site in html that the user inputs a [DOMAIN_NAME] review game lin…"
type textarea "x"
type textarea "write a whole site in html that the user inputs a [DOMAIN_NAME] review game lin…"
type textarea "x"
type textarea "write a whole site in html that the user inputs a [DOMAIN_NAME] review game lin…"
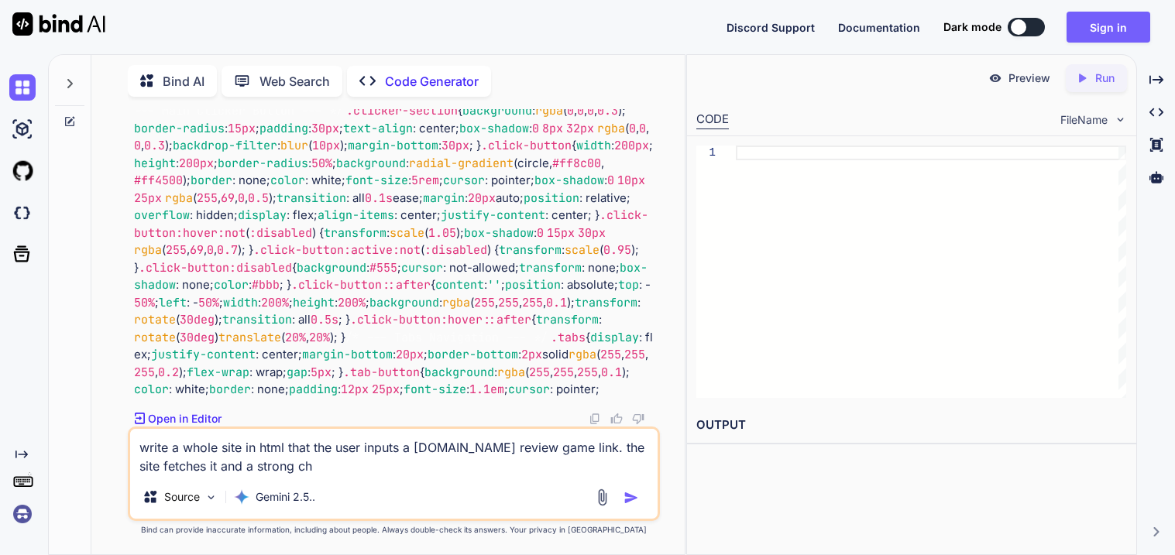
type textarea "x"
type textarea "write a whole site in html that the user inputs a [DOMAIN_NAME] review game lin…"
type textarea "x"
type textarea "write a whole site in html that the user inputs a [DOMAIN_NAME] review game lin…"
type textarea "x"
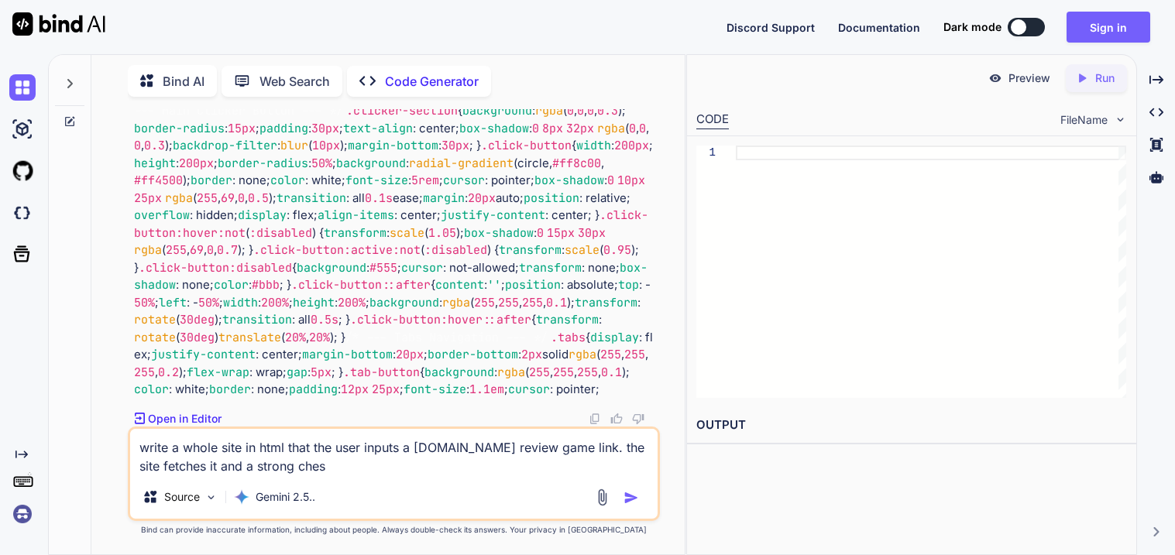
type textarea "write a whole site in html that the user inputs a [DOMAIN_NAME] review game lin…"
type textarea "x"
type textarea "write a whole site in html that the user inputs a [DOMAIN_NAME] review game lin…"
type textarea "x"
type textarea "write a whole site in html that the user inputs a [DOMAIN_NAME] review game lin…"
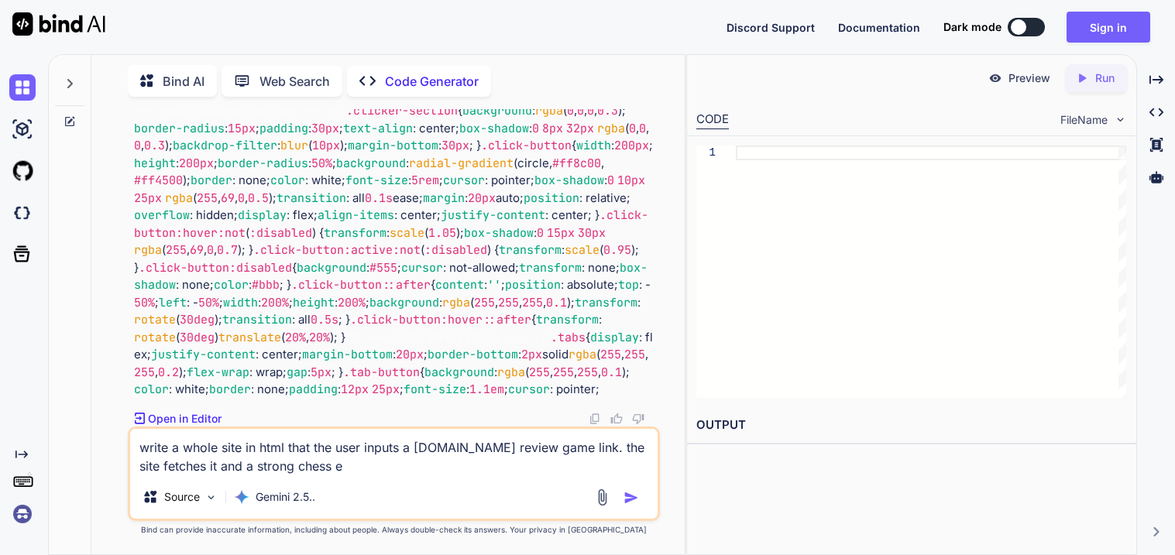
type textarea "x"
type textarea "write a whole site in html that the user inputs a [DOMAIN_NAME] review game lin…"
type textarea "x"
type textarea "write a whole site in html that the user inputs a [DOMAIN_NAME] review game lin…"
type textarea "x"
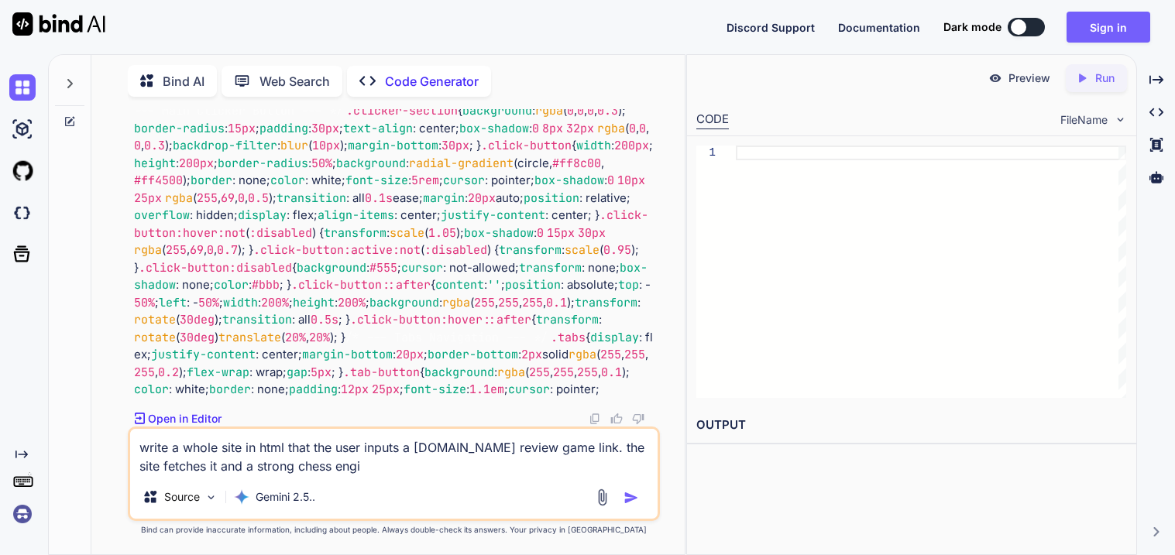
type textarea "write a whole site in html that the user inputs a [DOMAIN_NAME] review game lin…"
type textarea "x"
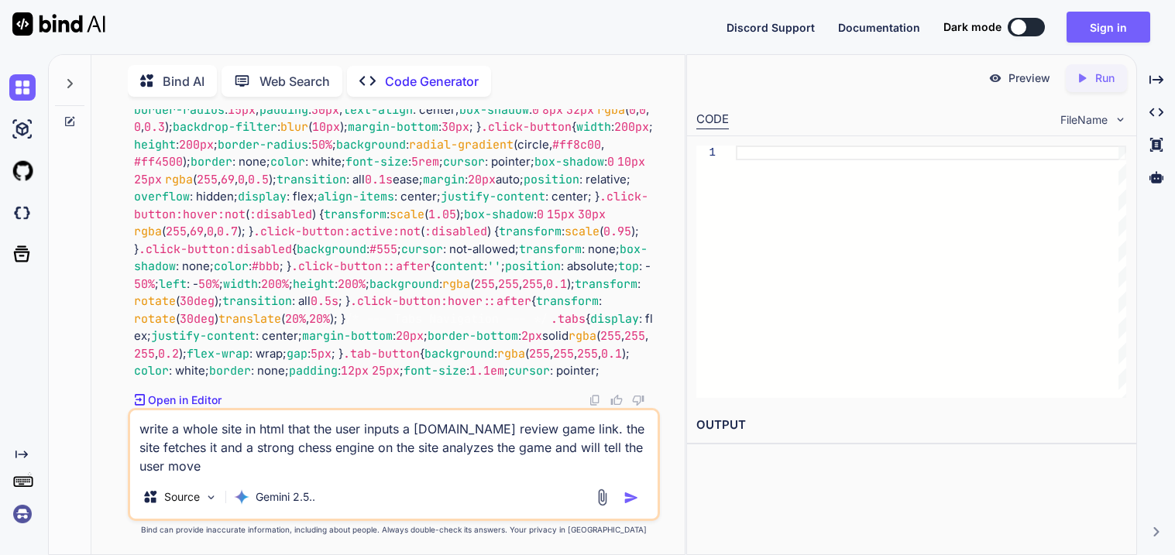
scroll to position [0, 0]
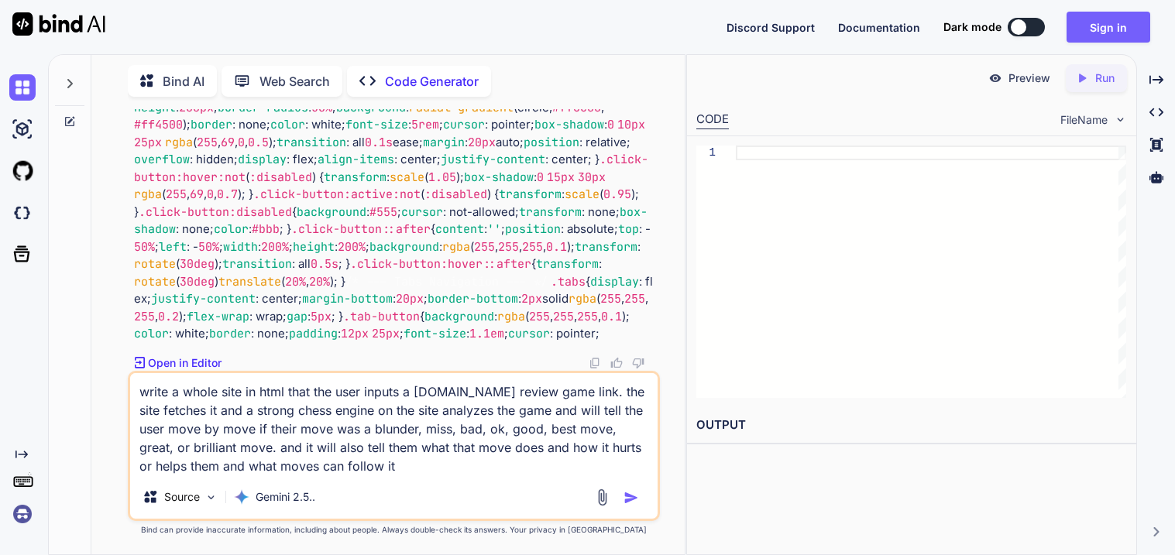
click at [77, 91] on div at bounding box center [69, 79] width 29 height 53
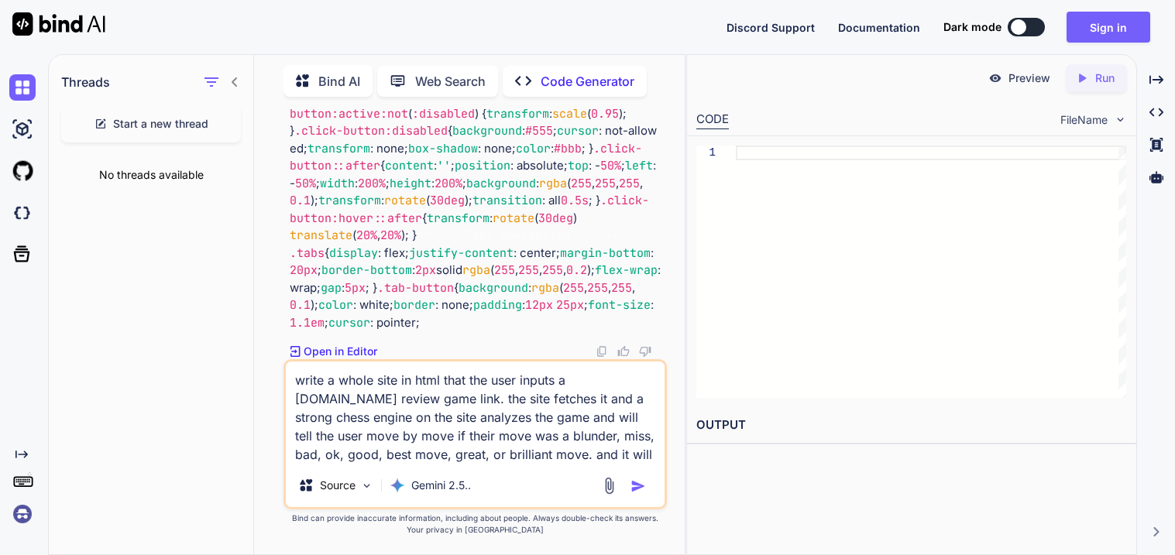
click at [139, 111] on div "Start a new thread" at bounding box center [151, 123] width 180 height 37
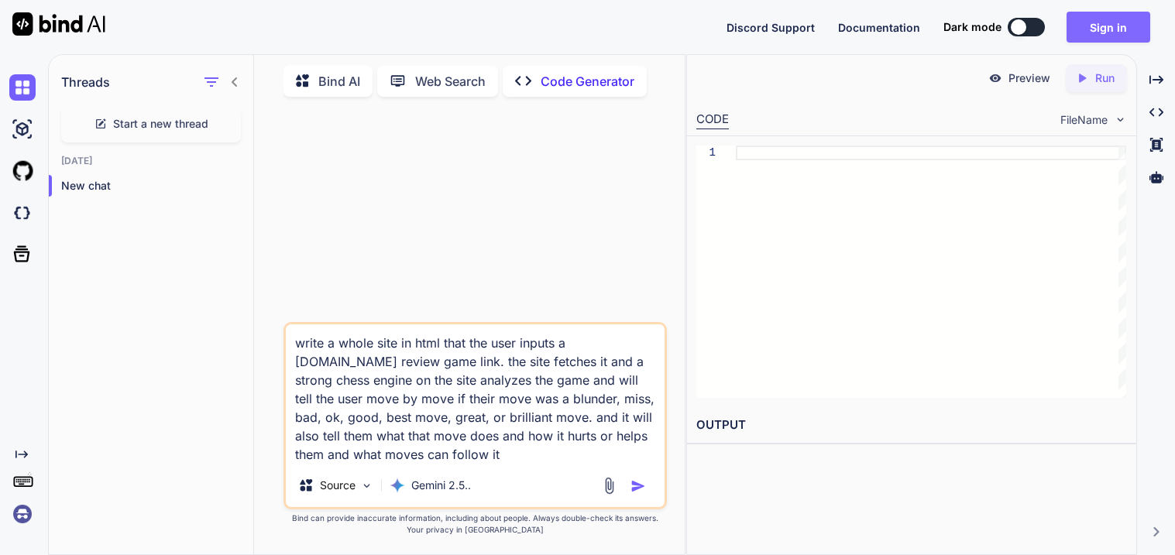
click at [1093, 29] on button "Sign in" at bounding box center [1108, 27] width 84 height 31
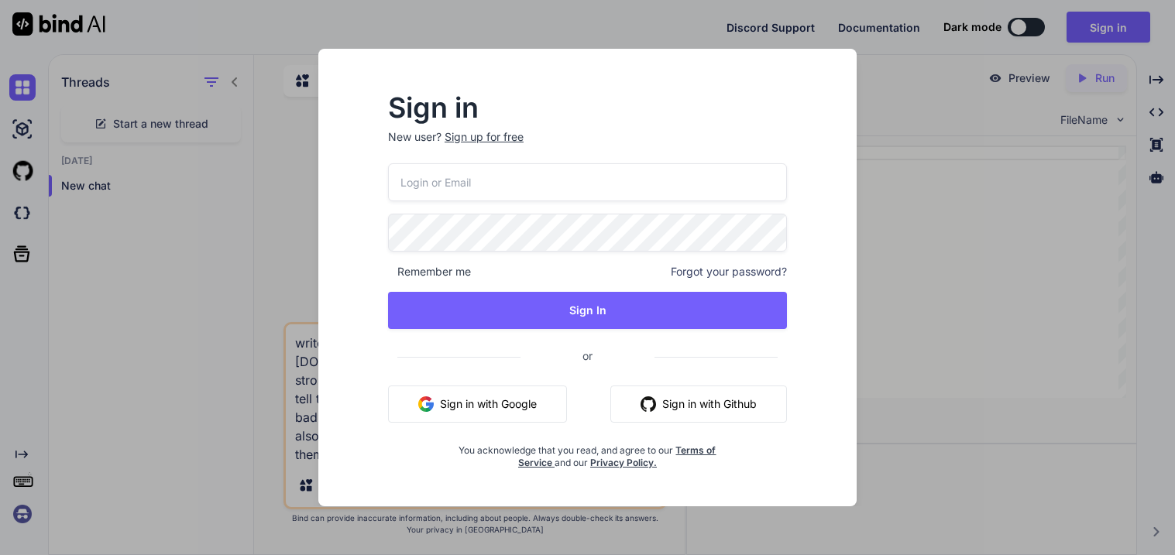
click at [475, 196] on input "email" at bounding box center [587, 182] width 399 height 38
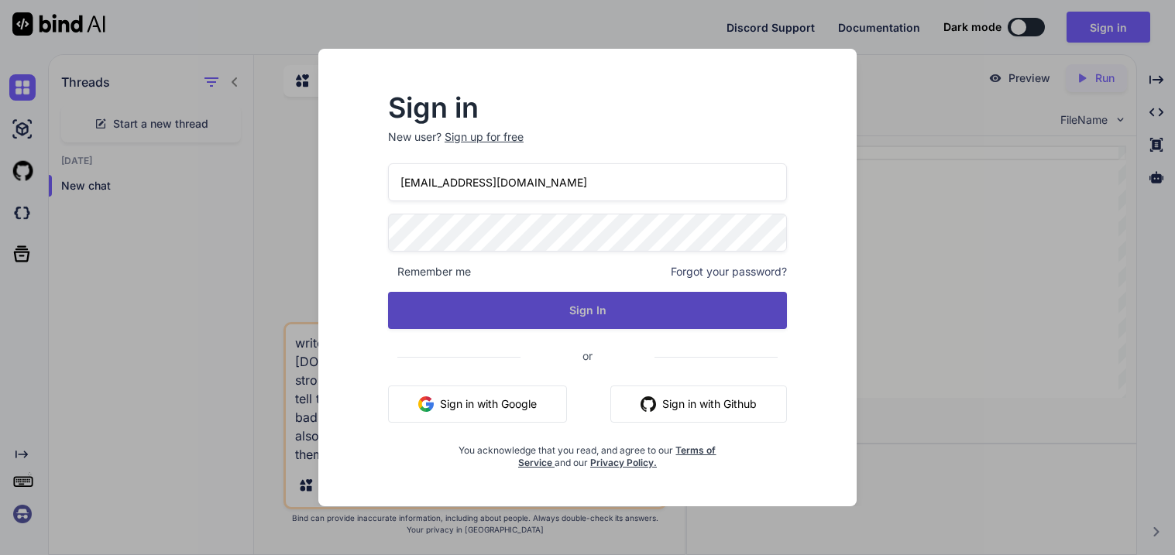
click at [511, 297] on button "Sign In" at bounding box center [587, 310] width 399 height 37
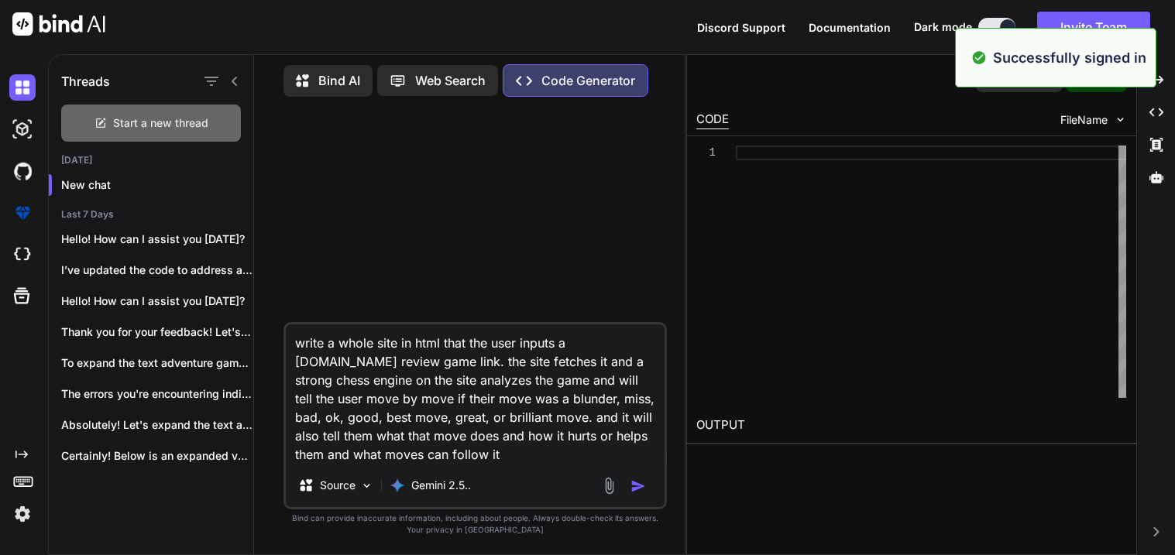
click at [81, 134] on div "Start a new thread" at bounding box center [151, 123] width 180 height 37
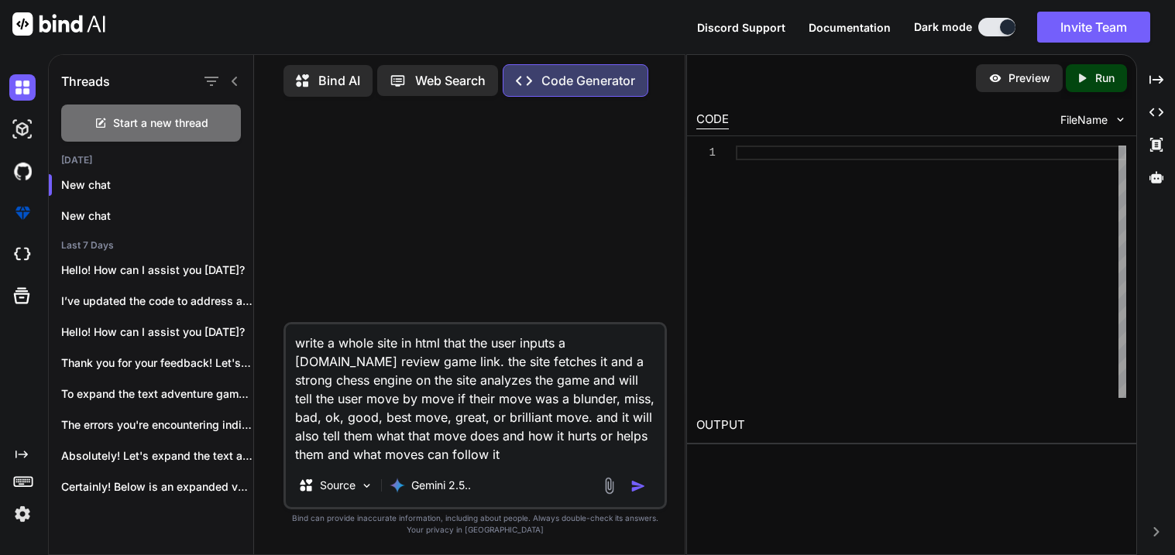
click at [368, 352] on textarea "write a whole site in html that the user inputs a [DOMAIN_NAME] review game lin…" at bounding box center [475, 393] width 379 height 139
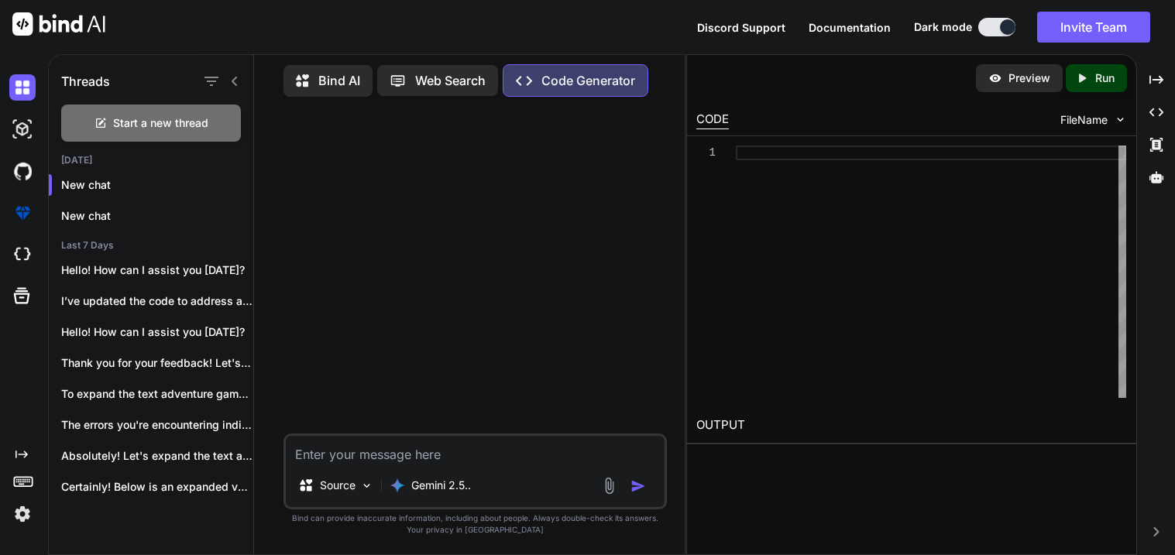
paste textarea "write a whole site in html that the user inputs a [DOMAIN_NAME] review game lin…"
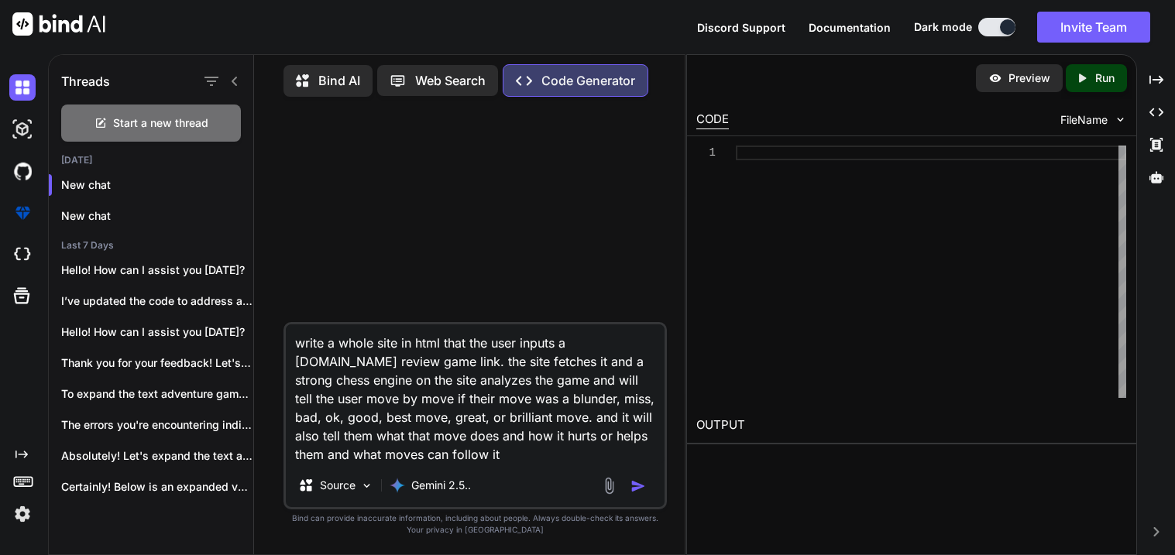
click at [657, 482] on div "Source Gemini 2.5.." at bounding box center [475, 488] width 379 height 37
click at [650, 483] on button "button" at bounding box center [641, 486] width 22 height 15
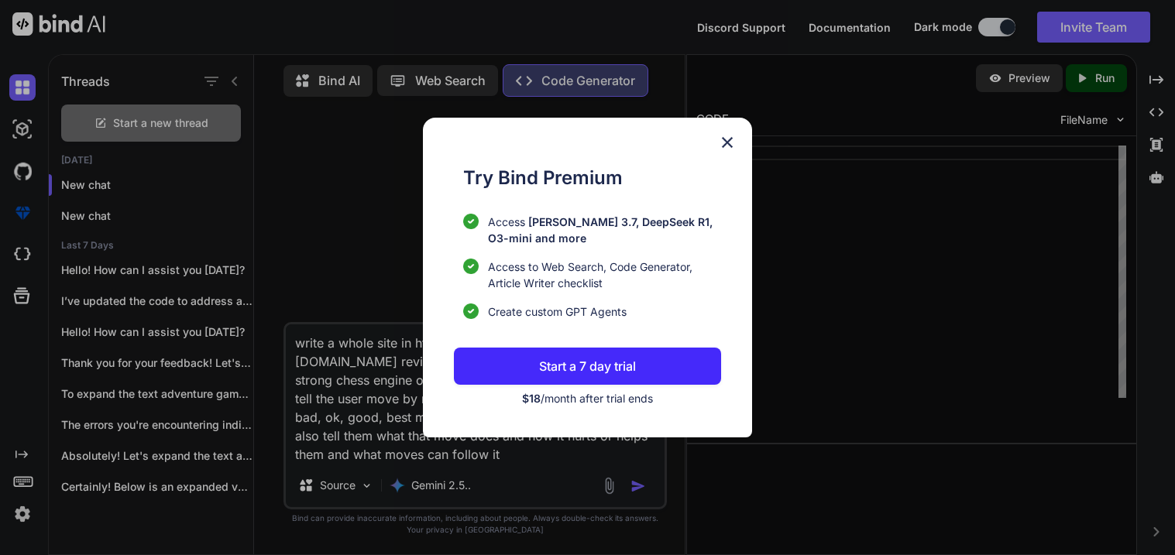
click at [724, 146] on img at bounding box center [727, 142] width 19 height 19
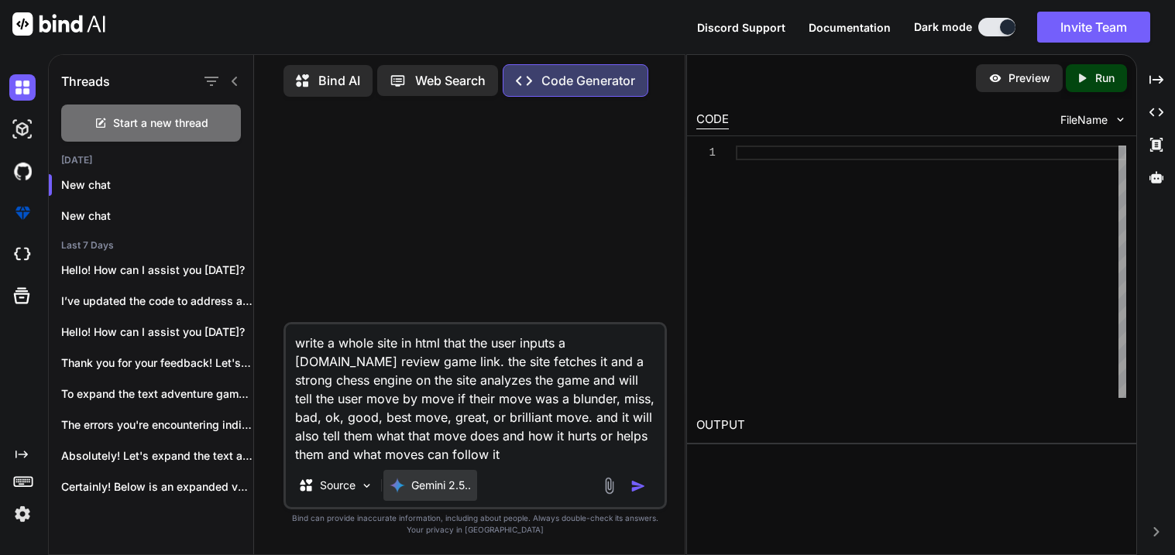
click at [434, 499] on div "Gemini 2.5.." at bounding box center [430, 485] width 94 height 31
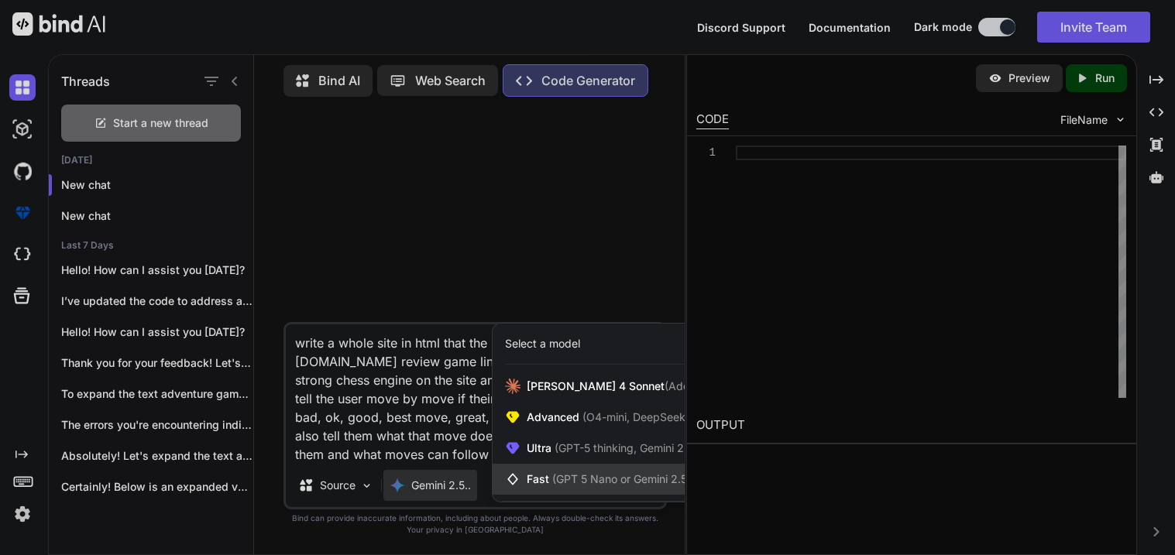
click at [568, 479] on span "(GPT 5 Nano or Gemini 2.5 Flash)" at bounding box center [636, 478] width 168 height 13
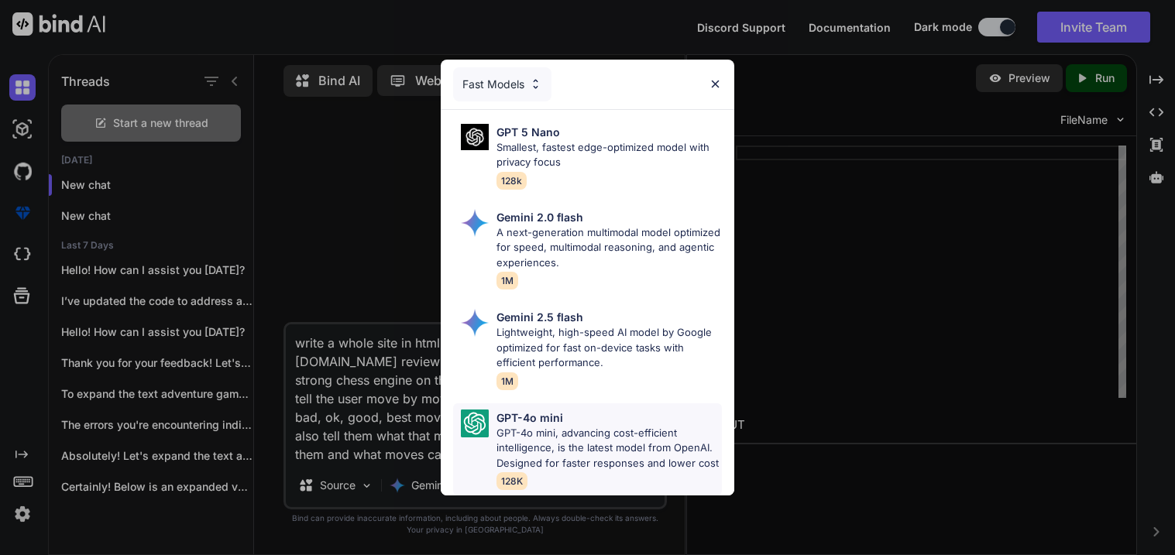
click at [540, 427] on p "GPT-4o mini, advancing cost-efficient intelligence, is the latest model from Op…" at bounding box center [608, 449] width 225 height 46
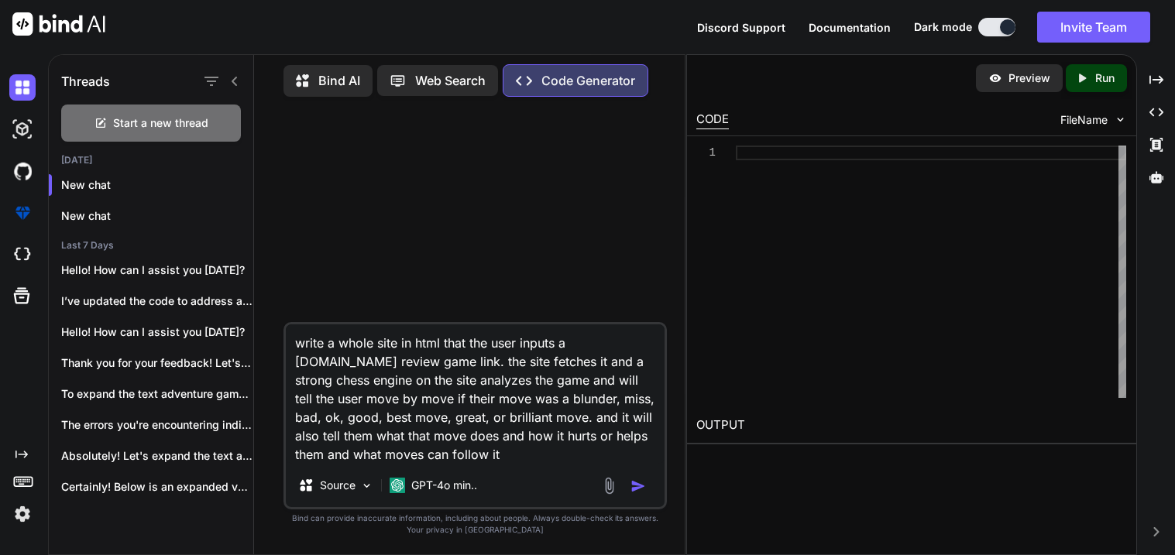
click at [637, 493] on img "button" at bounding box center [637, 486] width 15 height 15
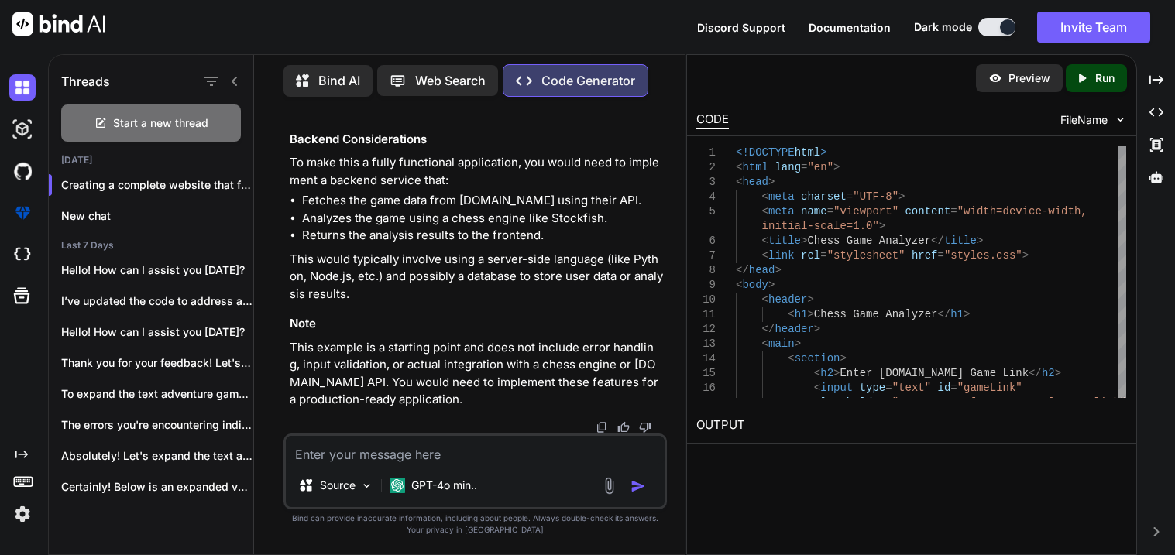
scroll to position [2874, 0]
click at [330, 458] on textarea at bounding box center [475, 450] width 379 height 28
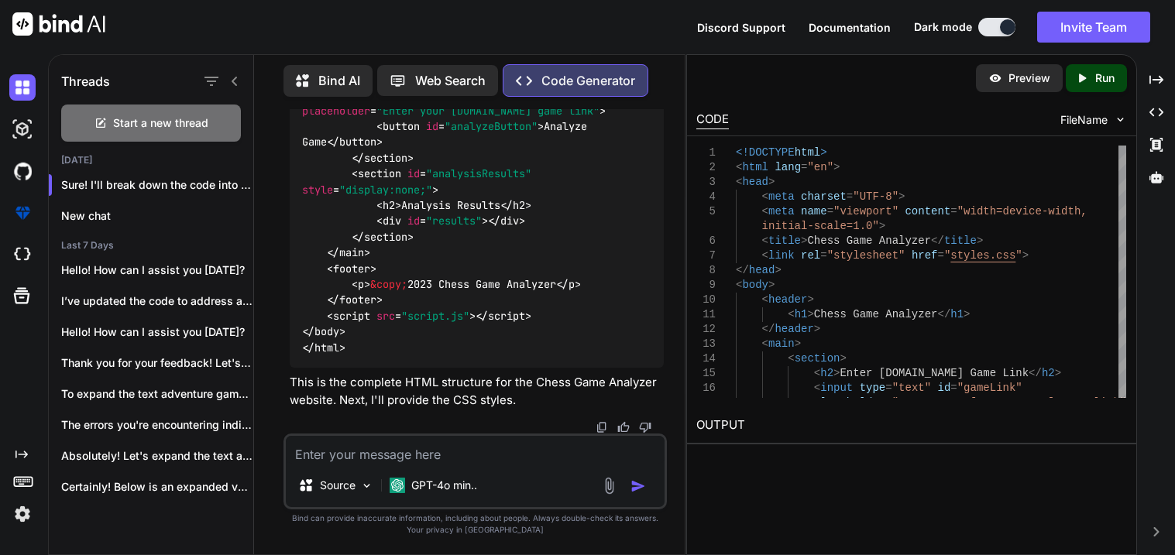
scroll to position [3695, 0]
click at [426, 448] on textarea at bounding box center [475, 450] width 379 height 28
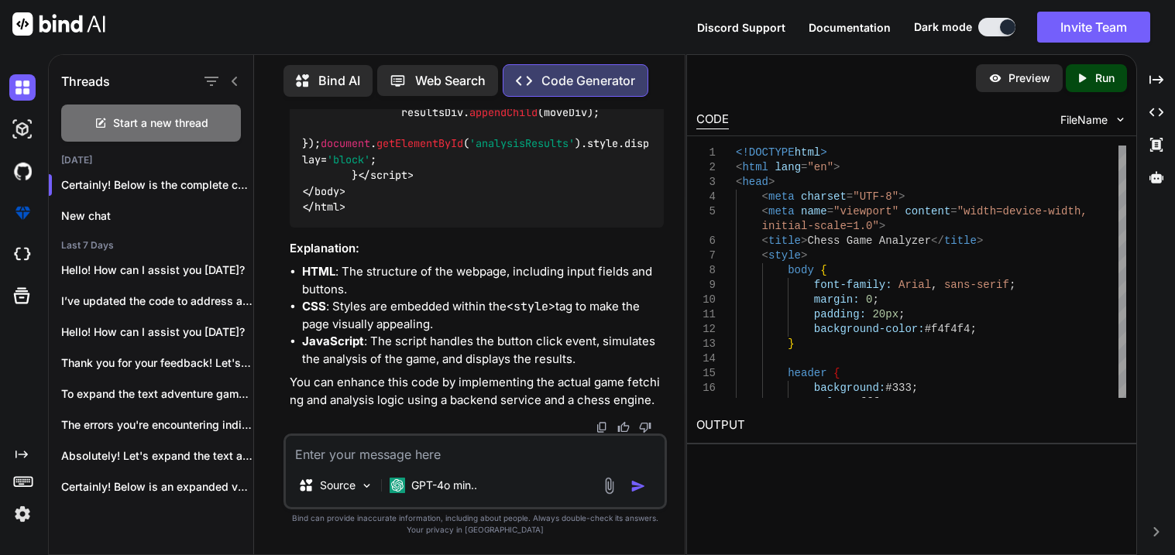
scroll to position [5872, 0]
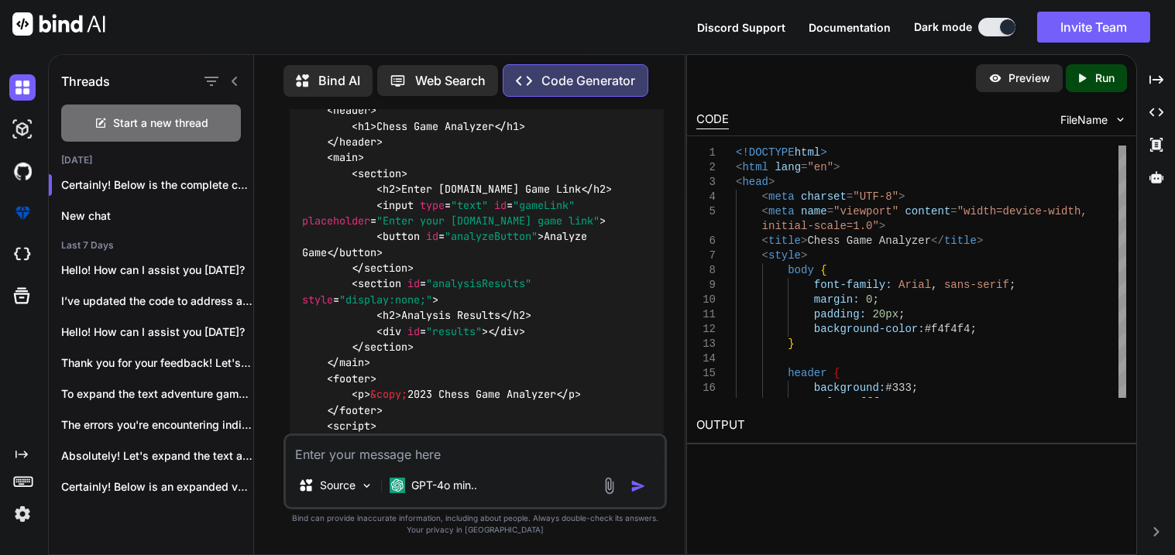
scroll to position [4014, 0]
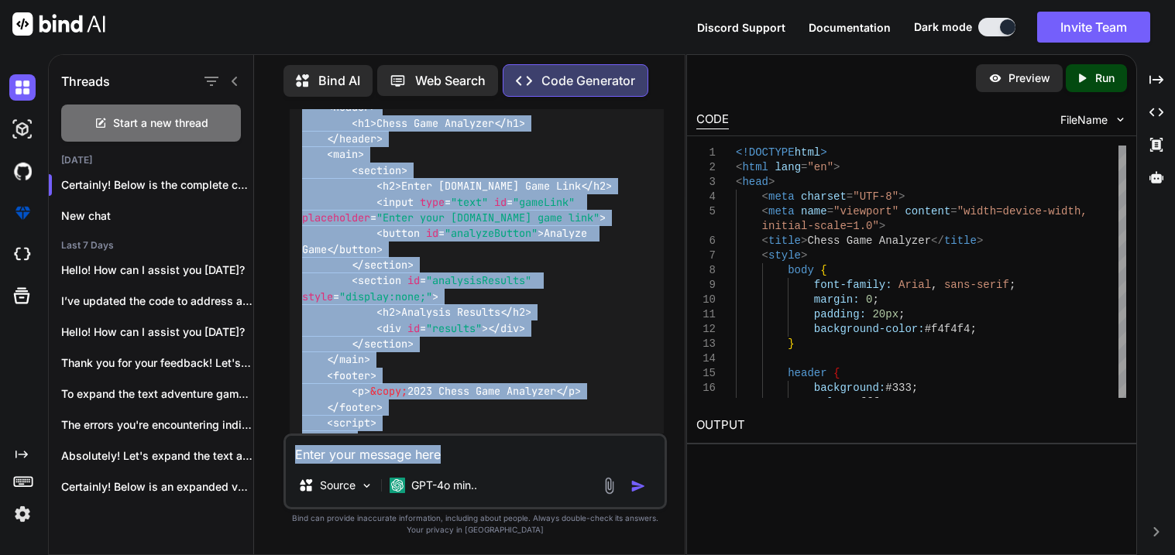
drag, startPoint x: 359, startPoint y: 488, endPoint x: 410, endPoint y: 414, distance: 90.7
click at [410, 414] on div "You write a whole site in html that the user inputs a [DOMAIN_NAME] review game…" at bounding box center [474, 331] width 383 height 445
click at [470, 465] on div "Source GPT-4o min.." at bounding box center [474, 472] width 383 height 76
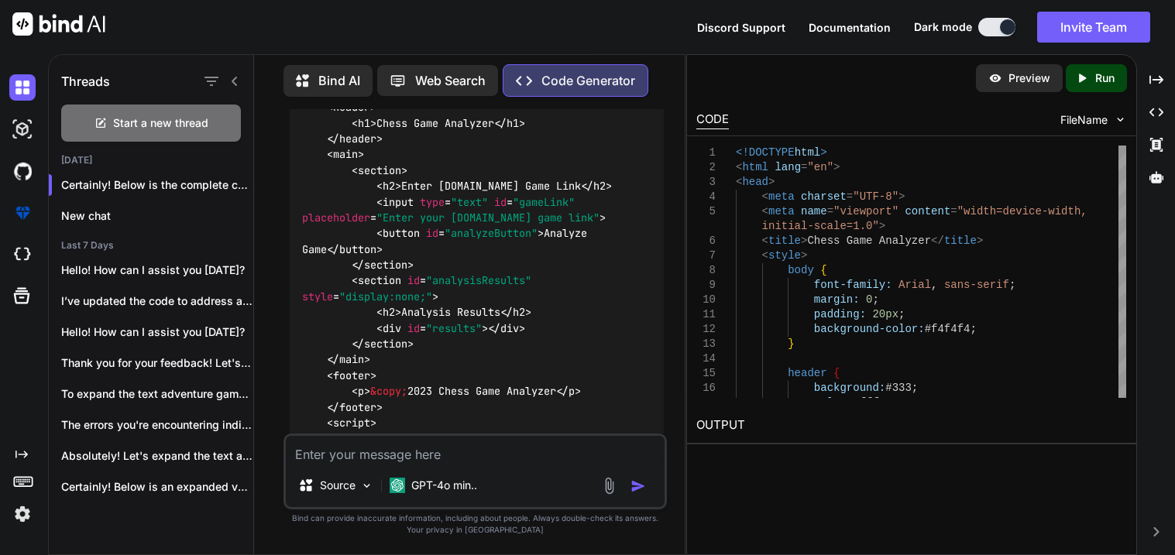
click at [444, 454] on textarea at bounding box center [475, 450] width 379 height 28
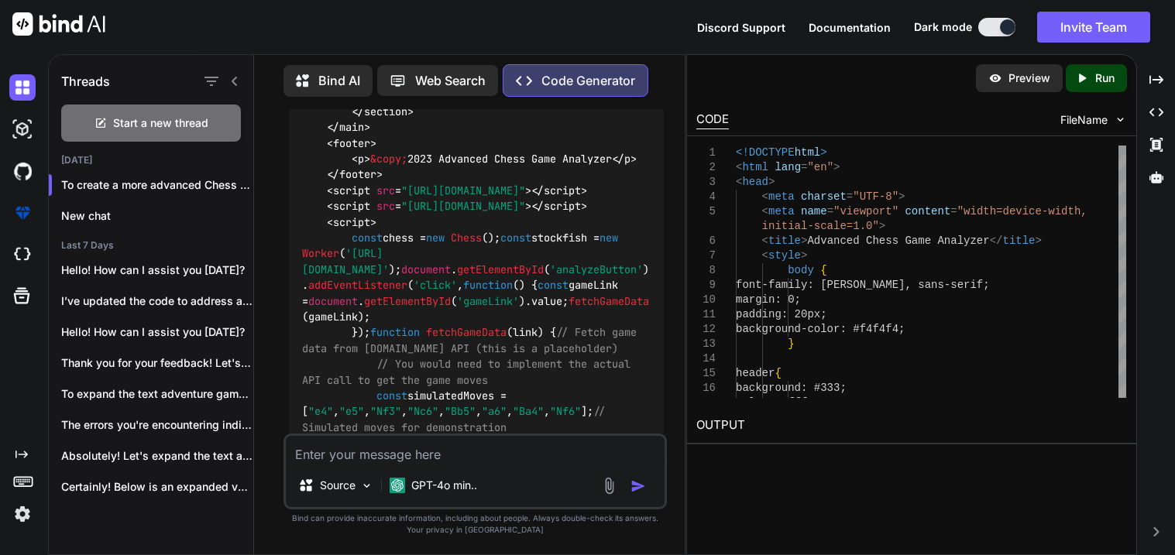
scroll to position [6866, 0]
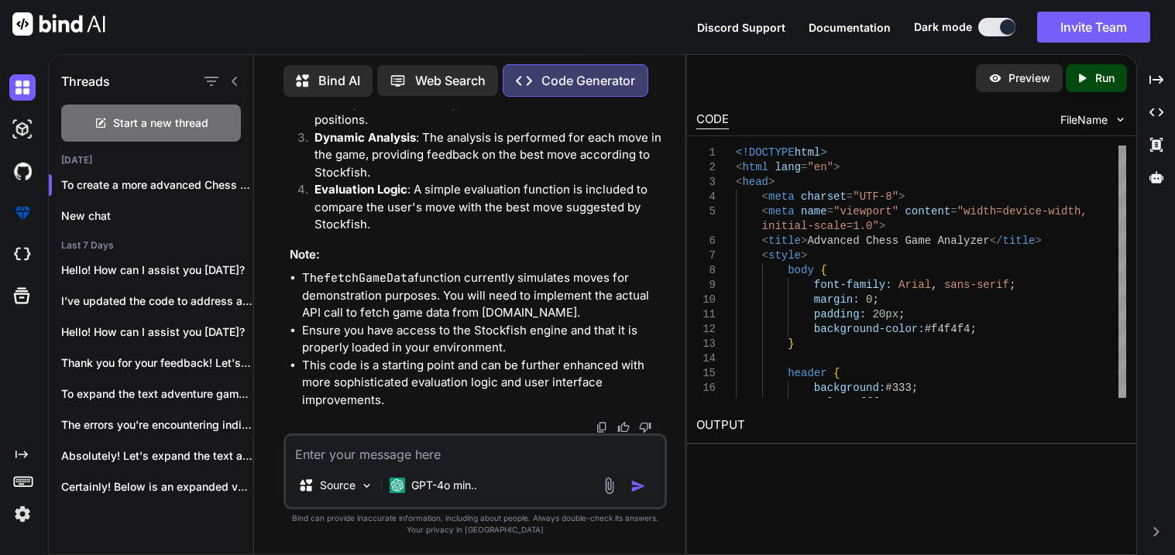
scroll to position [9209, 0]
click at [338, 465] on div "Source GPT-4o min.." at bounding box center [474, 472] width 383 height 76
click at [341, 459] on textarea at bounding box center [475, 450] width 379 height 28
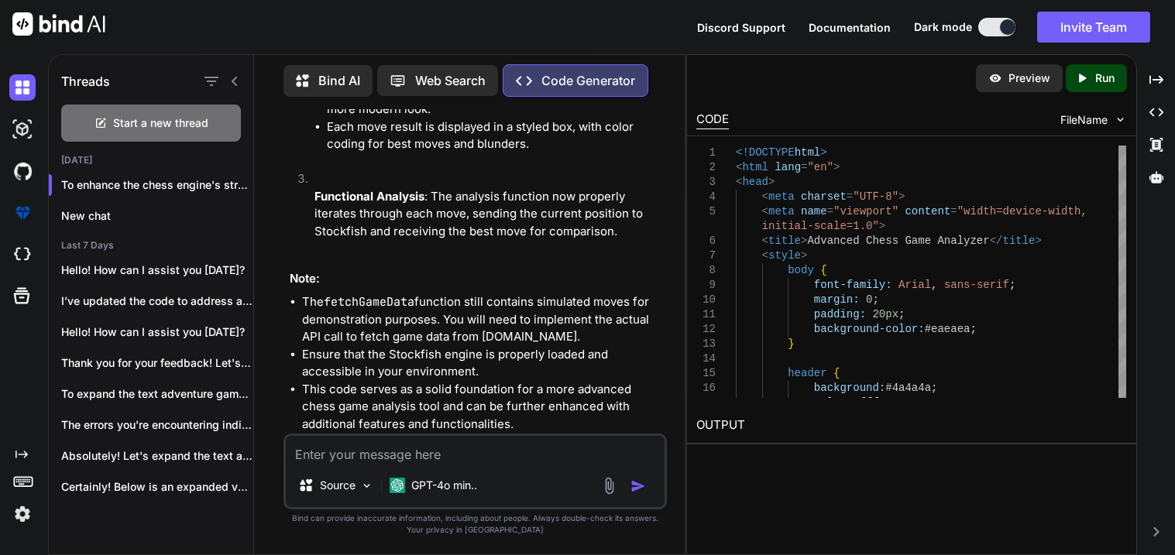
scroll to position [10223, 0]
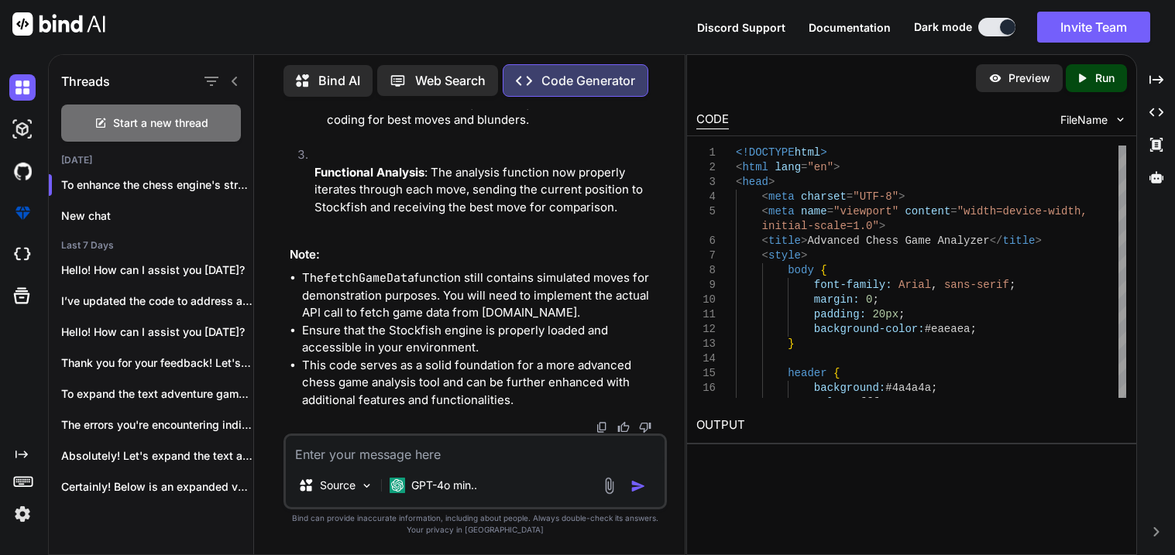
click at [447, 465] on div "Source GPT-4o min.." at bounding box center [474, 472] width 383 height 76
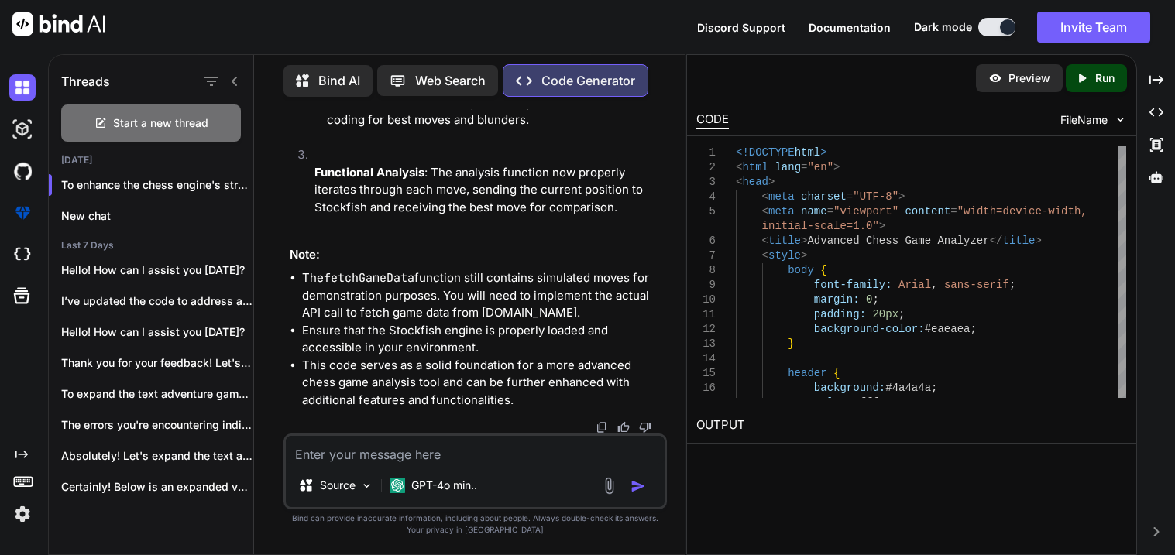
click at [418, 450] on textarea at bounding box center [475, 450] width 379 height 28
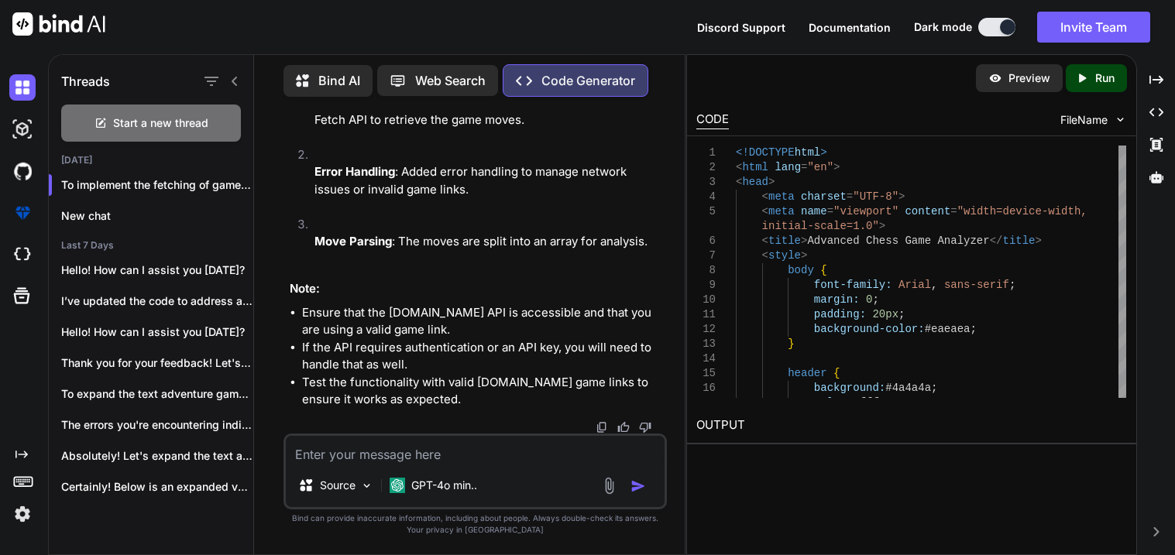
scroll to position [14131, 0]
click at [440, 458] on textarea at bounding box center [475, 450] width 379 height 28
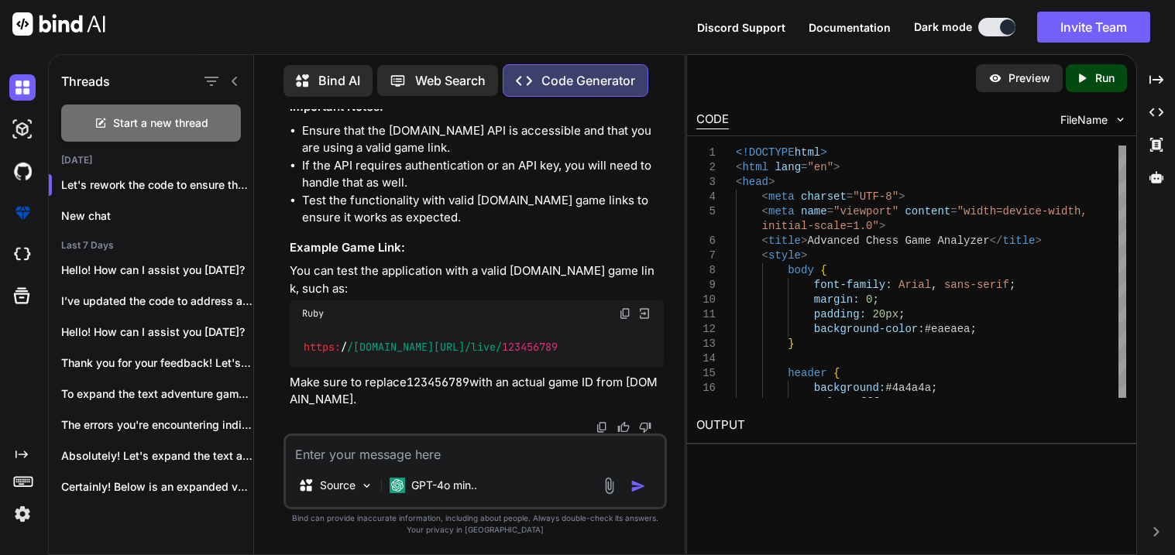
scroll to position [18200, 0]
click at [434, 449] on textarea at bounding box center [475, 450] width 379 height 28
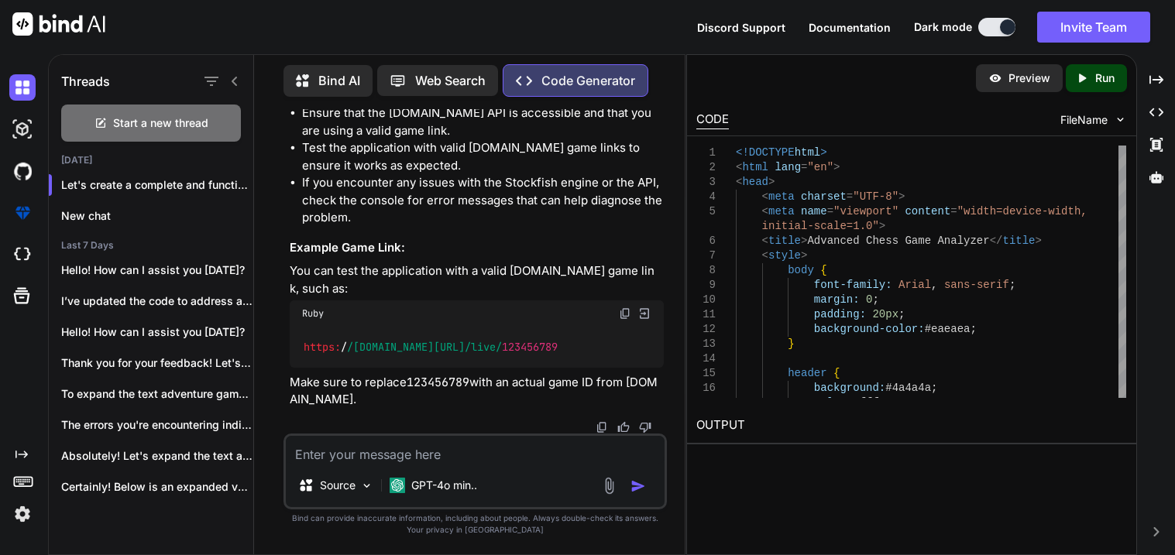
scroll to position [22520, 0]
click at [468, 455] on textarea at bounding box center [475, 450] width 379 height 28
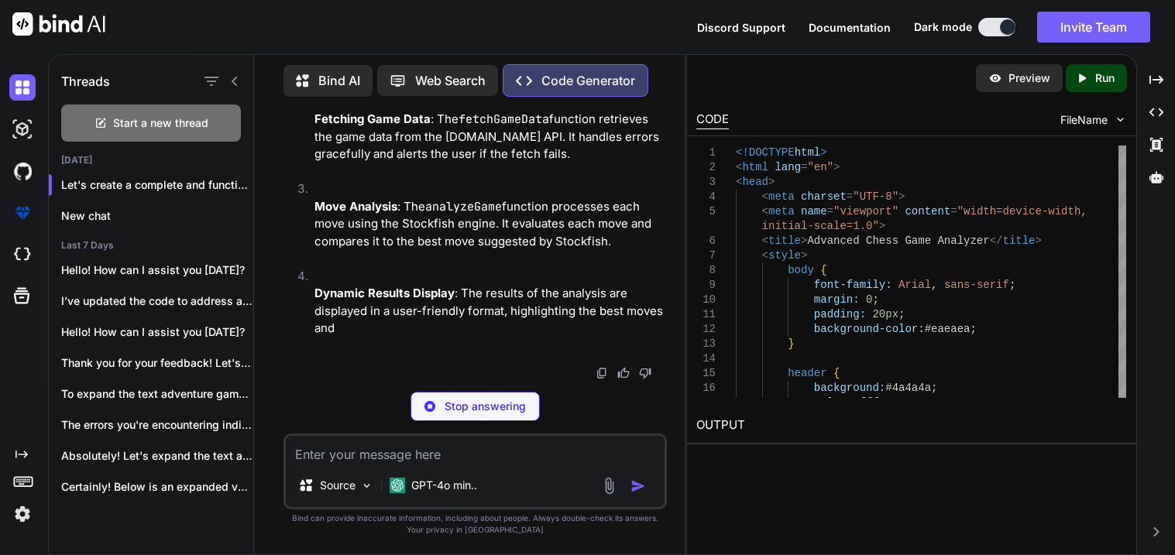
scroll to position [26953, 0]
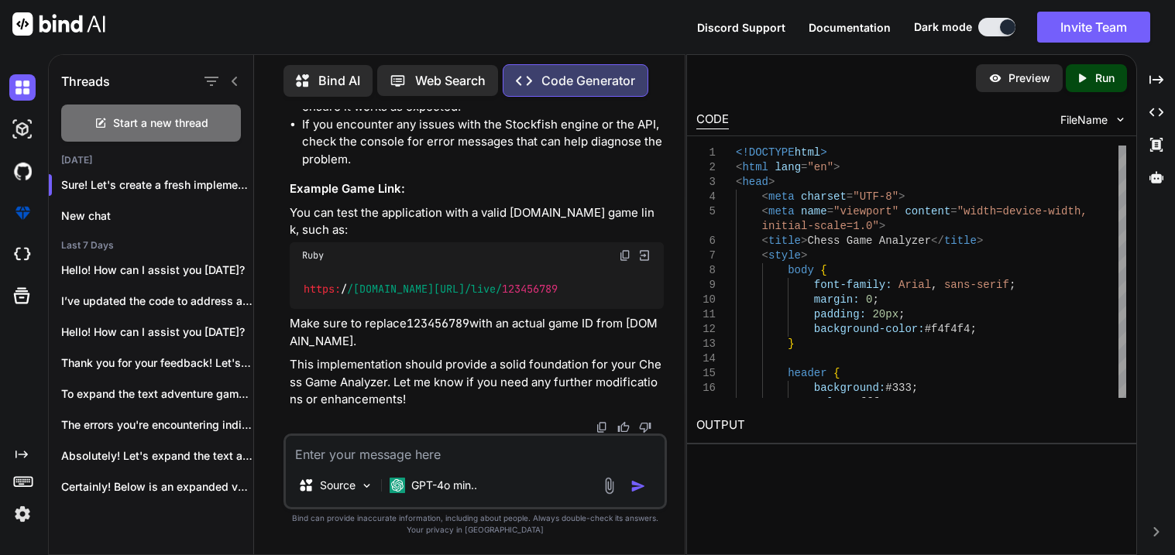
click at [385, 444] on textarea at bounding box center [475, 450] width 379 height 28
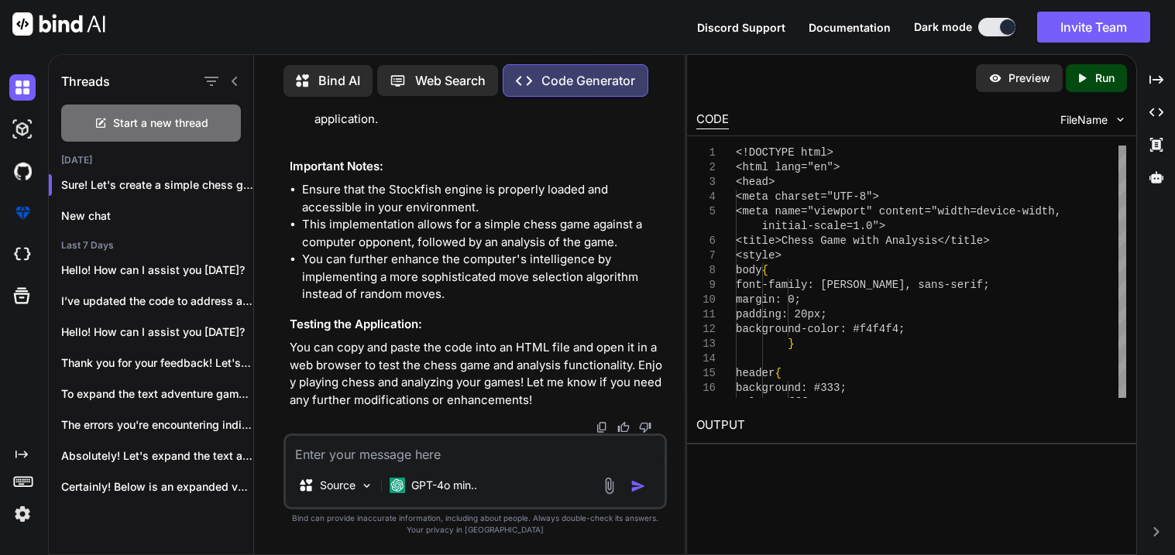
scroll to position [31576, 0]
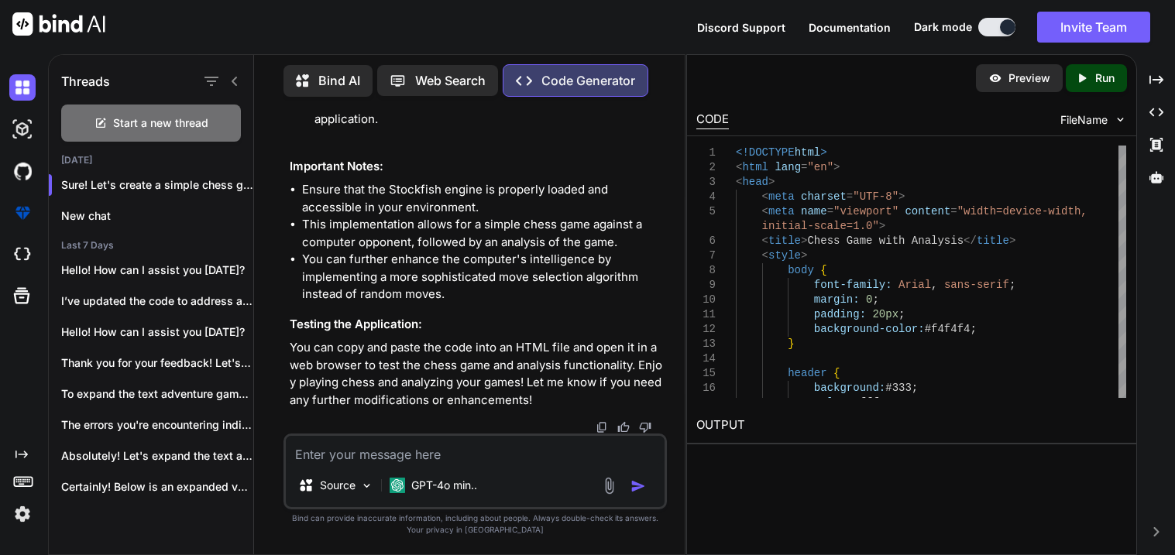
click at [374, 453] on textarea at bounding box center [475, 450] width 379 height 28
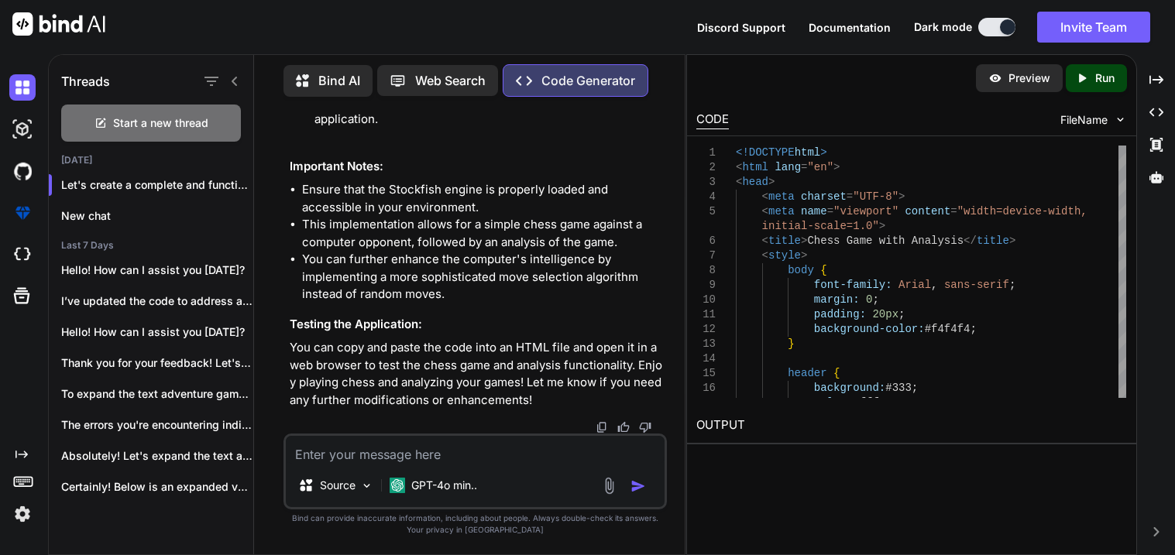
click at [404, 447] on textarea at bounding box center [475, 450] width 379 height 28
click at [423, 443] on textarea at bounding box center [475, 450] width 379 height 28
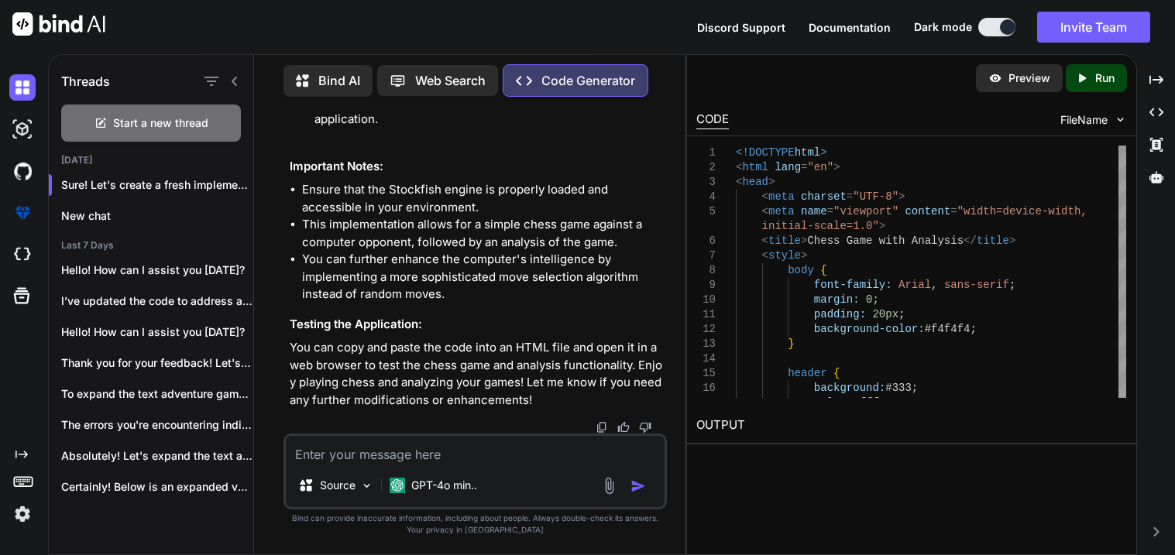
scroll to position [46694, 0]
click at [390, 455] on textarea at bounding box center [475, 450] width 379 height 28
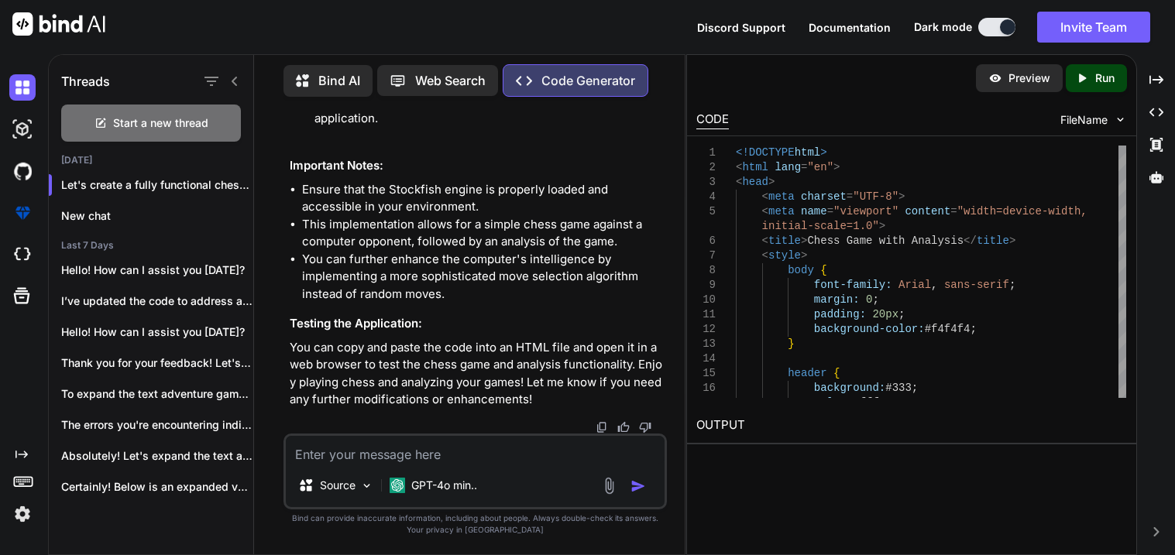
click at [386, 458] on textarea at bounding box center [475, 450] width 379 height 28
click at [379, 447] on textarea at bounding box center [475, 450] width 379 height 28
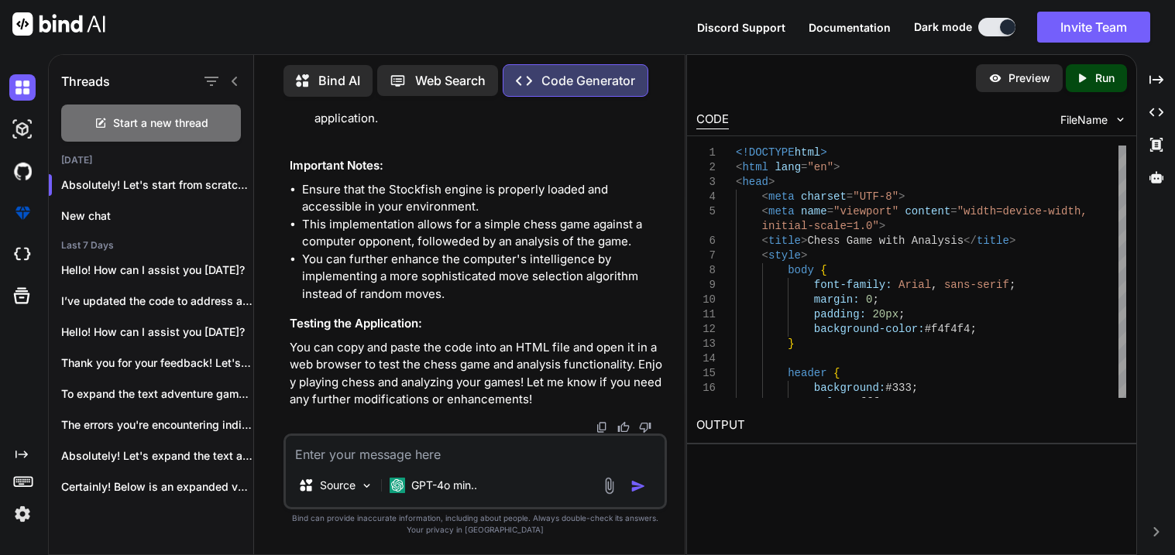
click at [374, 449] on textarea at bounding box center [475, 450] width 379 height 28
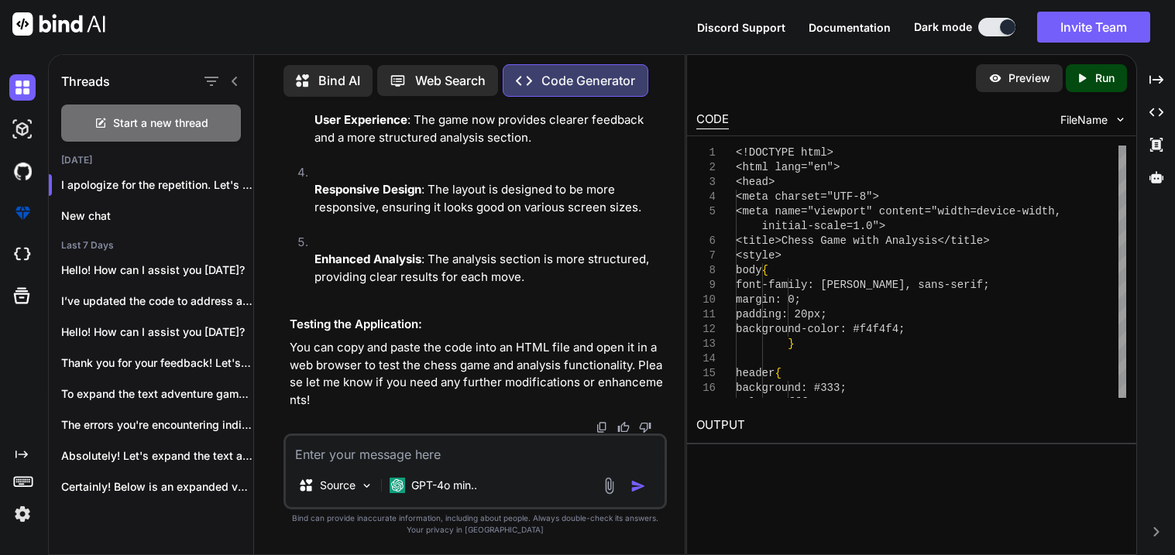
scroll to position [61841, 0]
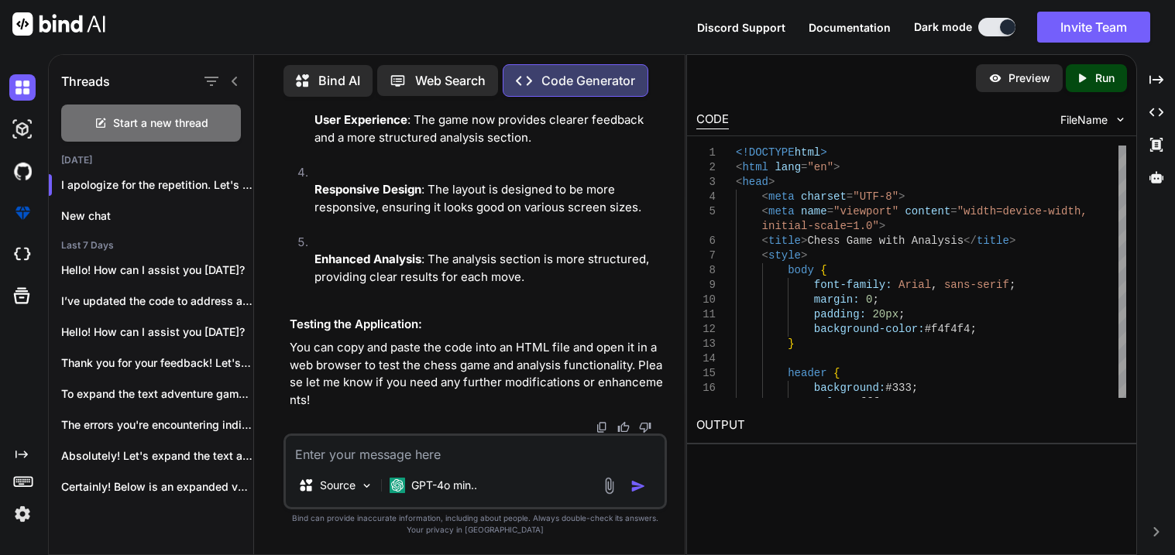
click at [364, 455] on textarea at bounding box center [475, 450] width 379 height 28
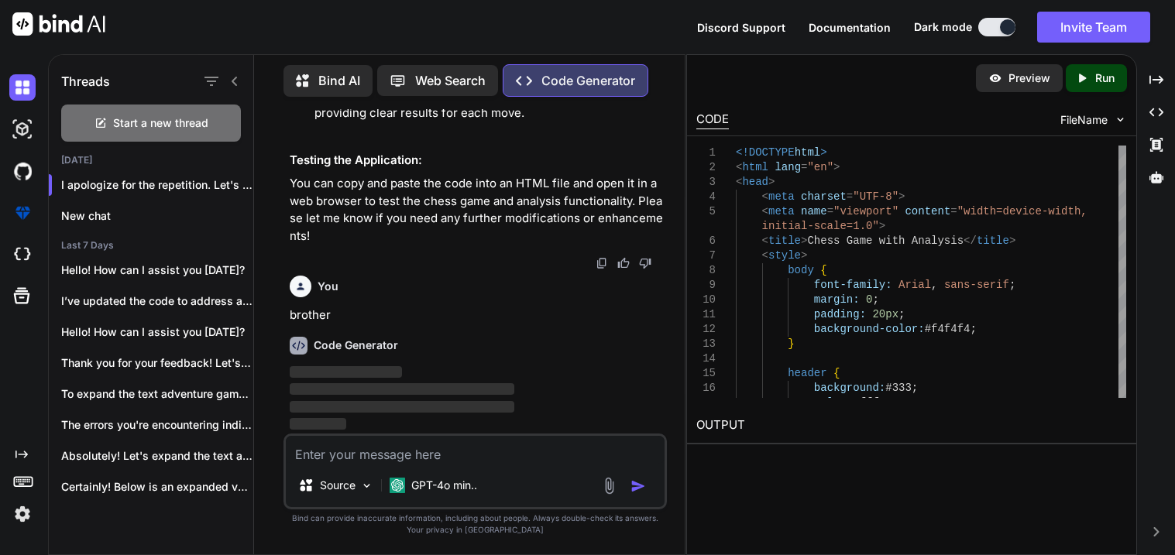
scroll to position [66418, 0]
